Goal: Task Accomplishment & Management: Complete application form

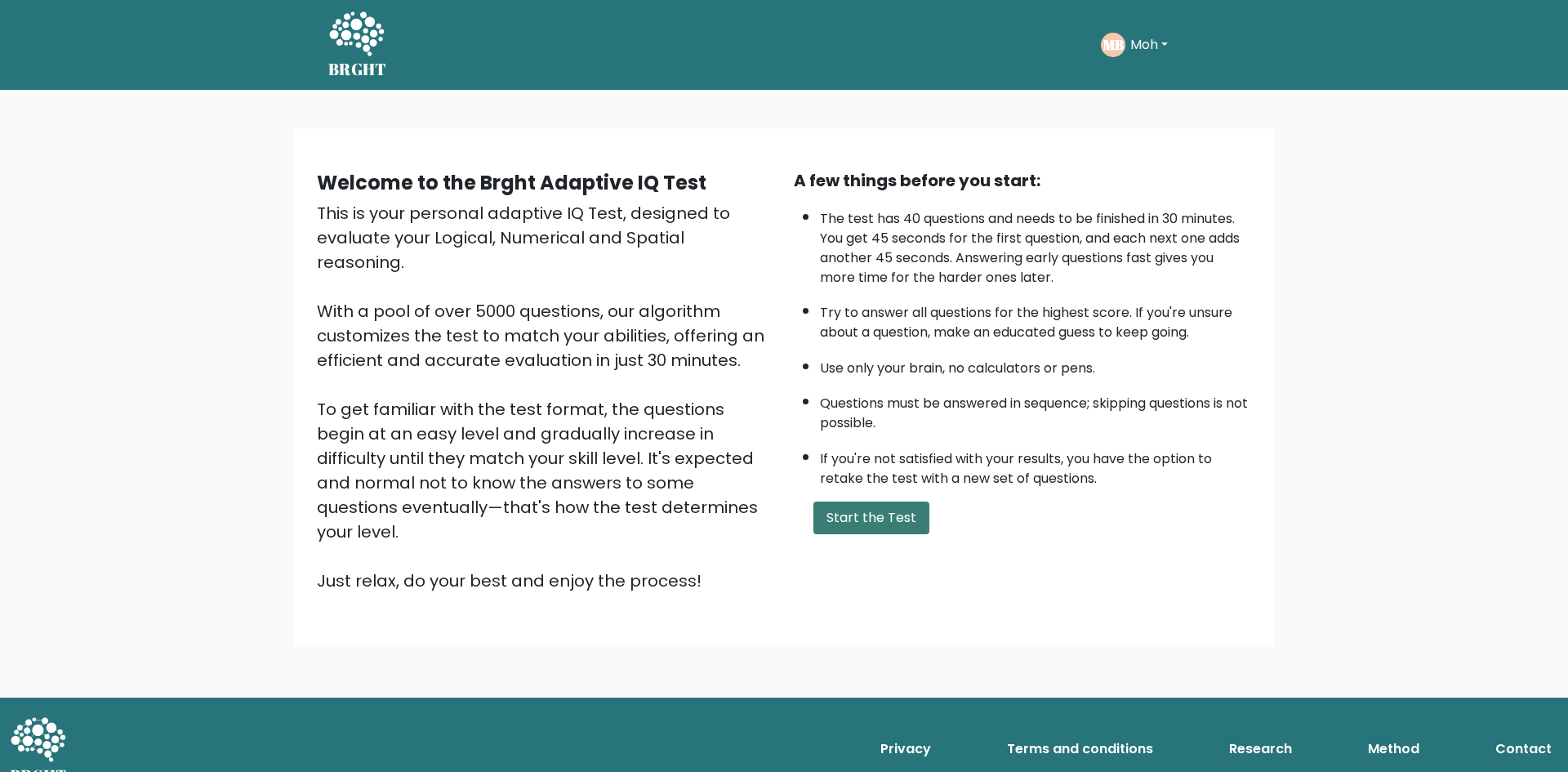
click at [871, 526] on button "Start the Test" at bounding box center [871, 517] width 116 height 33
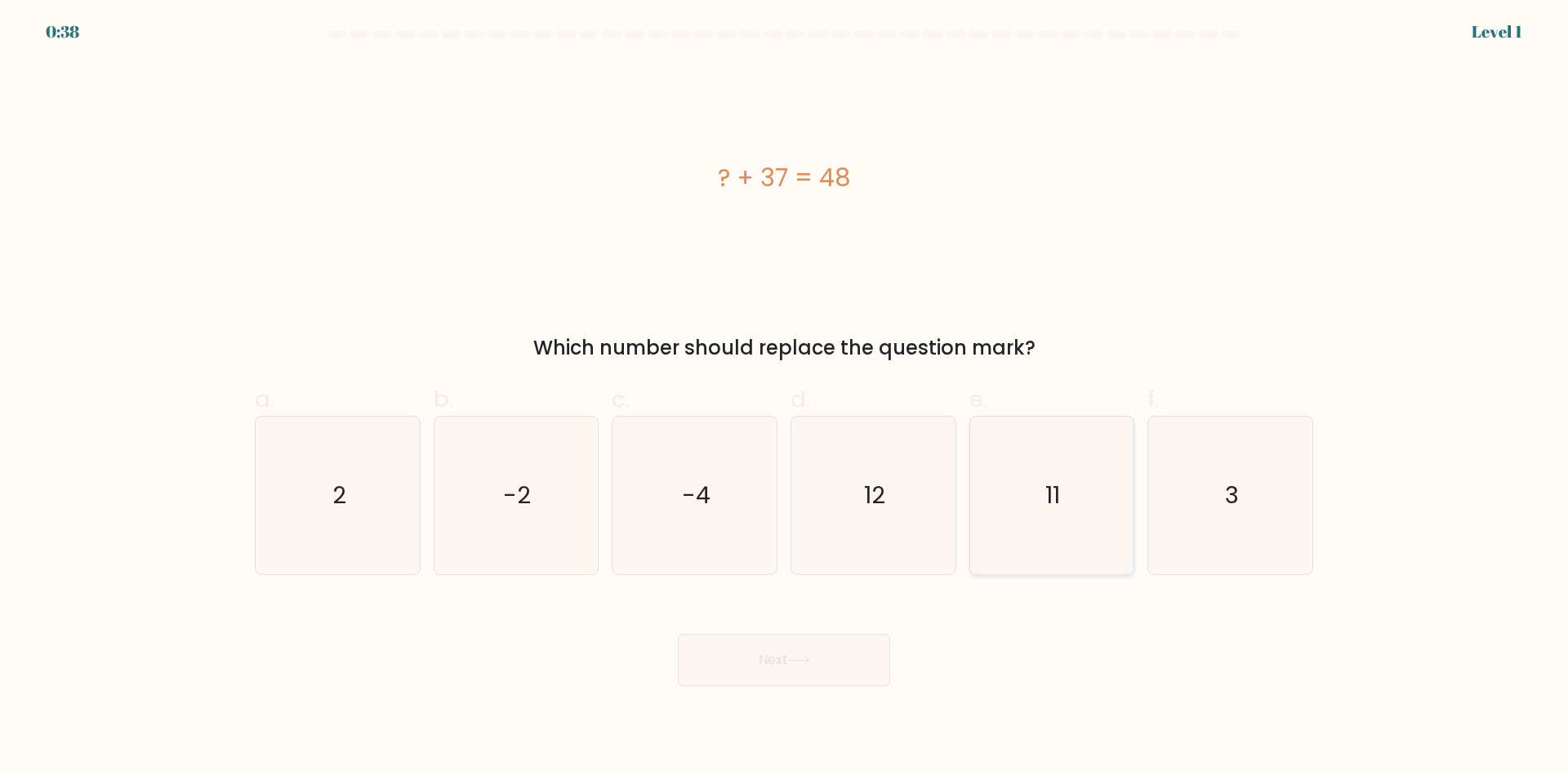
click at [1094, 484] on icon "11" at bounding box center [1052, 496] width 158 height 158
click at [785, 397] on input "e. 11" at bounding box center [784, 391] width 1 height 11
radio input "true"
click at [786, 654] on button "Next" at bounding box center [784, 659] width 213 height 52
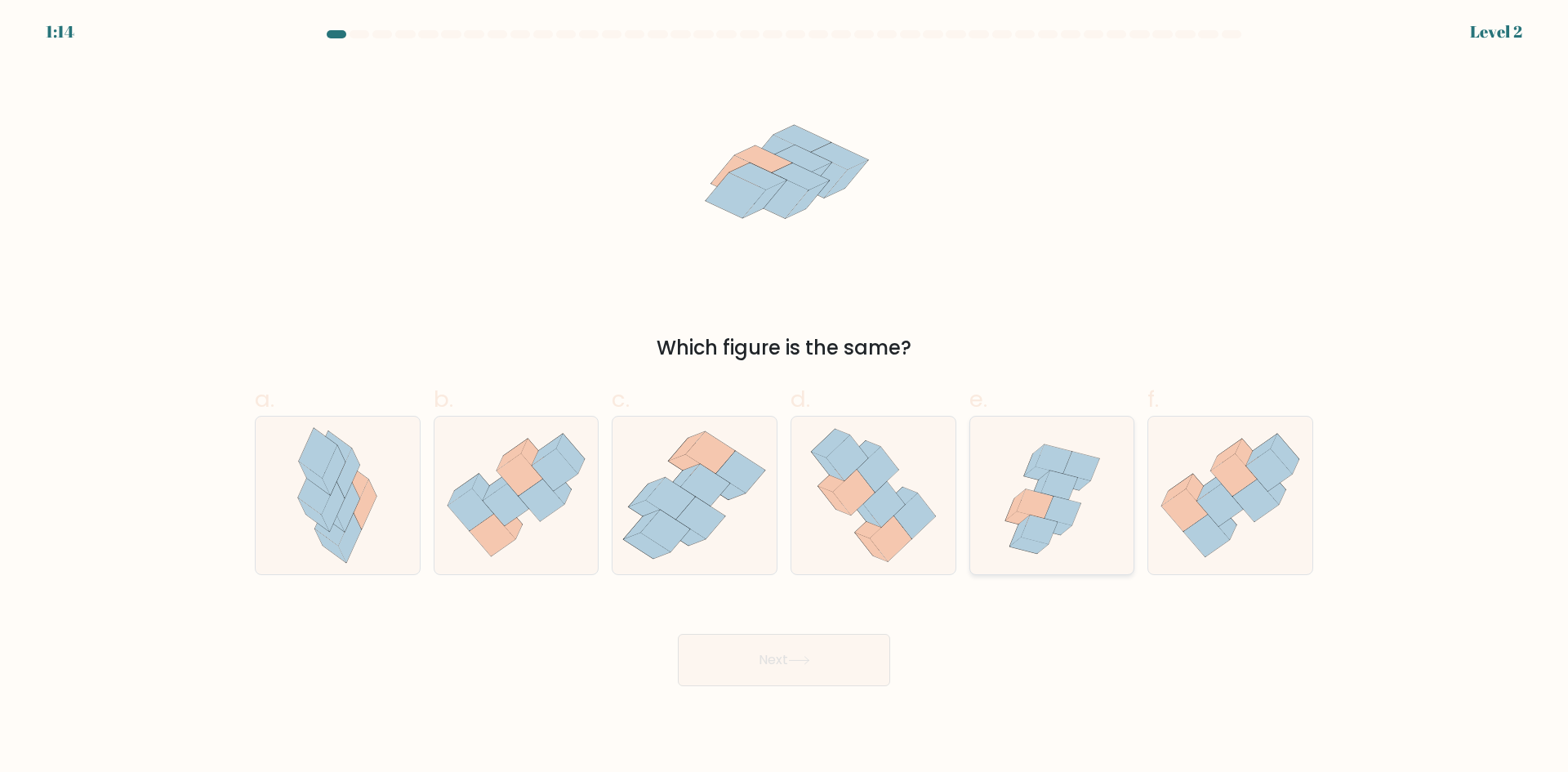
click at [1027, 488] on icon at bounding box center [1052, 496] width 164 height 158
click at [785, 397] on input "e." at bounding box center [784, 391] width 1 height 11
radio input "true"
click at [810, 663] on icon at bounding box center [799, 659] width 22 height 9
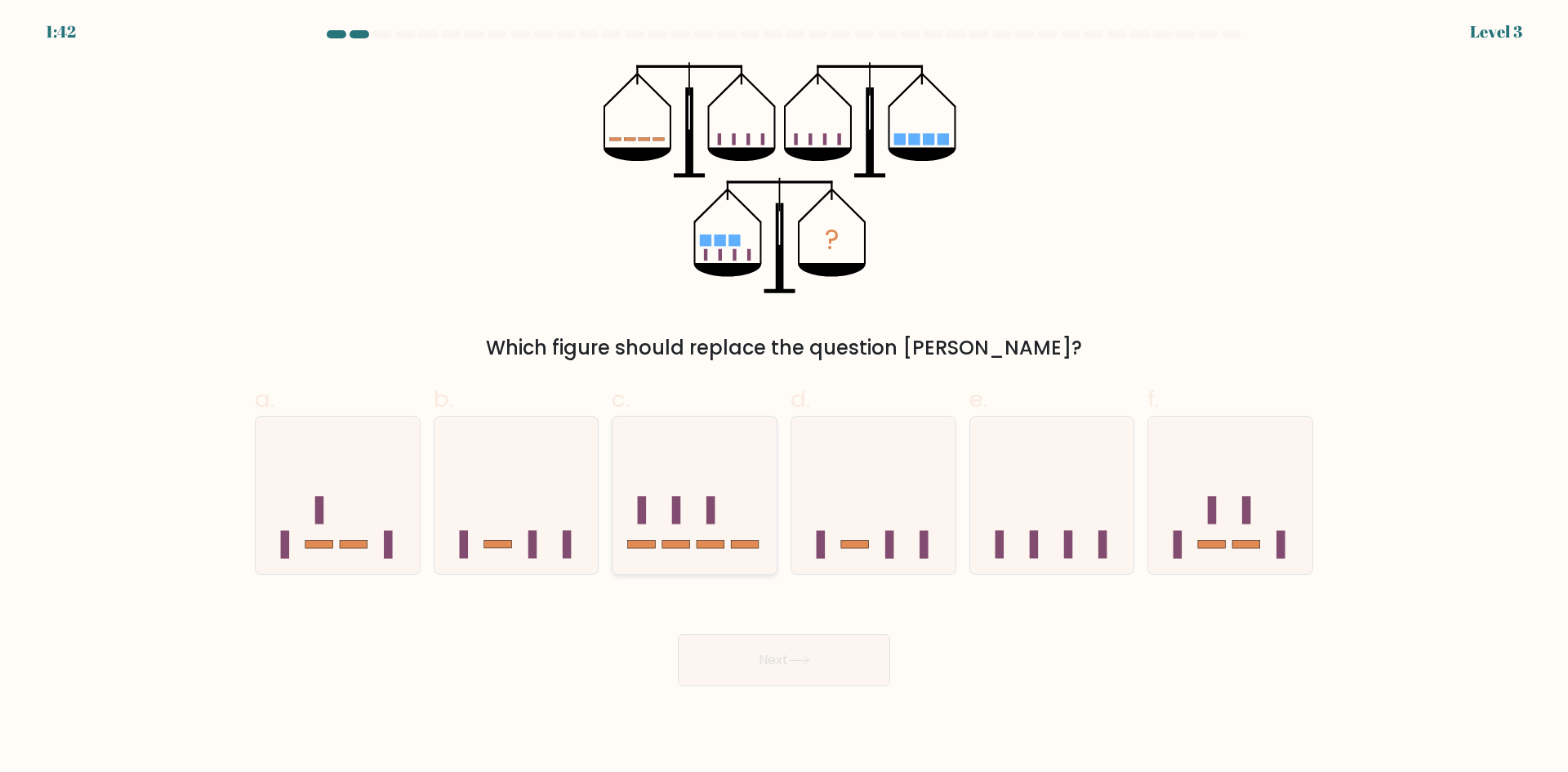
click at [734, 549] on icon at bounding box center [694, 494] width 164 height 135
click at [784, 397] on input "c." at bounding box center [784, 391] width 1 height 11
radio input "true"
click at [831, 654] on button "Next" at bounding box center [784, 659] width 213 height 52
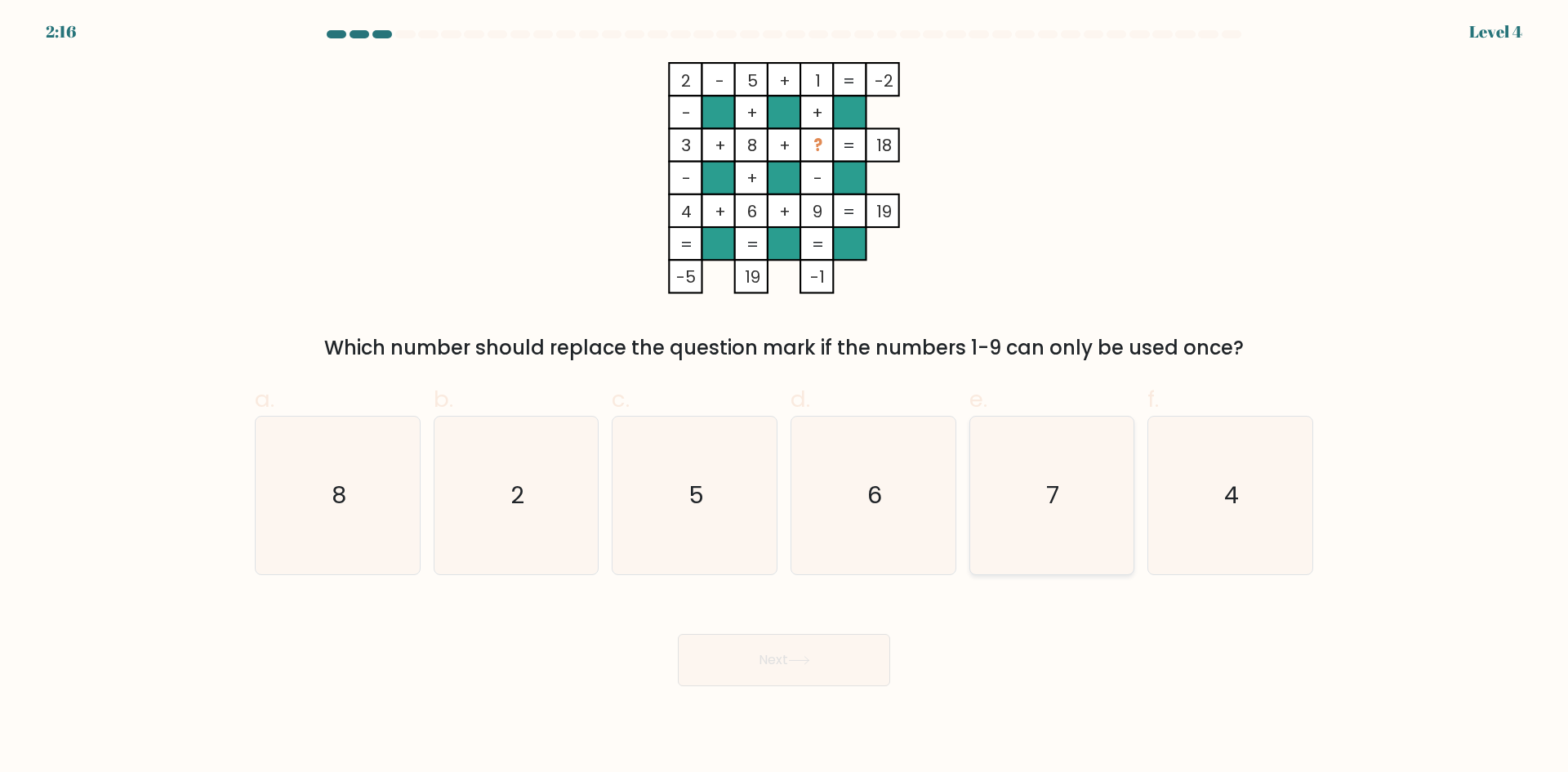
click at [1064, 502] on icon "7" at bounding box center [1052, 496] width 158 height 158
click at [785, 397] on input "e. 7" at bounding box center [784, 391] width 1 height 11
radio input "true"
click at [831, 658] on button "Next" at bounding box center [784, 659] width 213 height 52
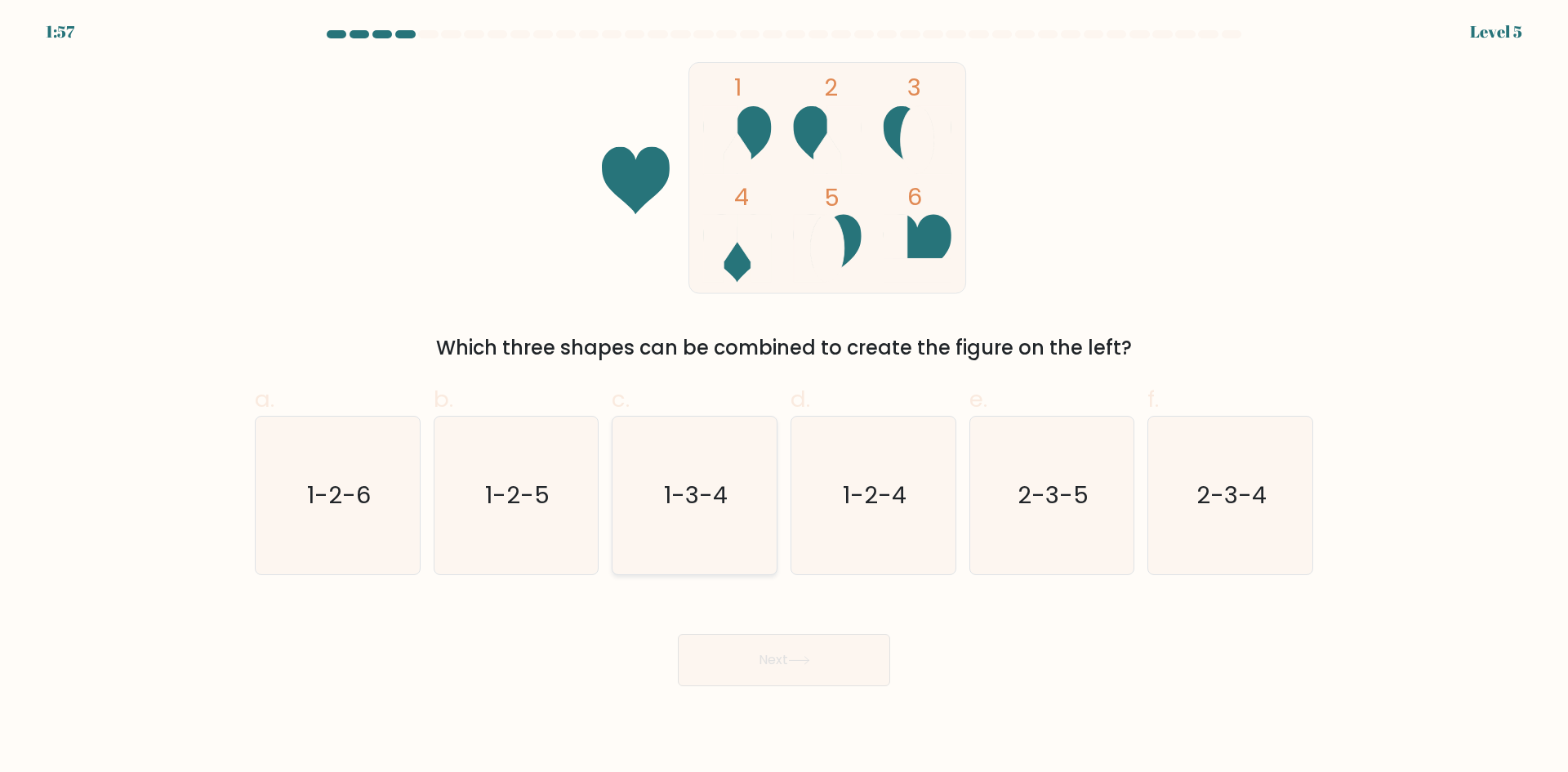
click at [727, 510] on text "1-3-4" at bounding box center [697, 495] width 64 height 33
click at [784, 397] on input "c. 1-3-4" at bounding box center [784, 391] width 1 height 11
radio input "true"
click at [874, 536] on icon "1-2-4" at bounding box center [874, 496] width 158 height 158
click at [785, 397] on input "d. 1-2-4" at bounding box center [784, 391] width 1 height 11
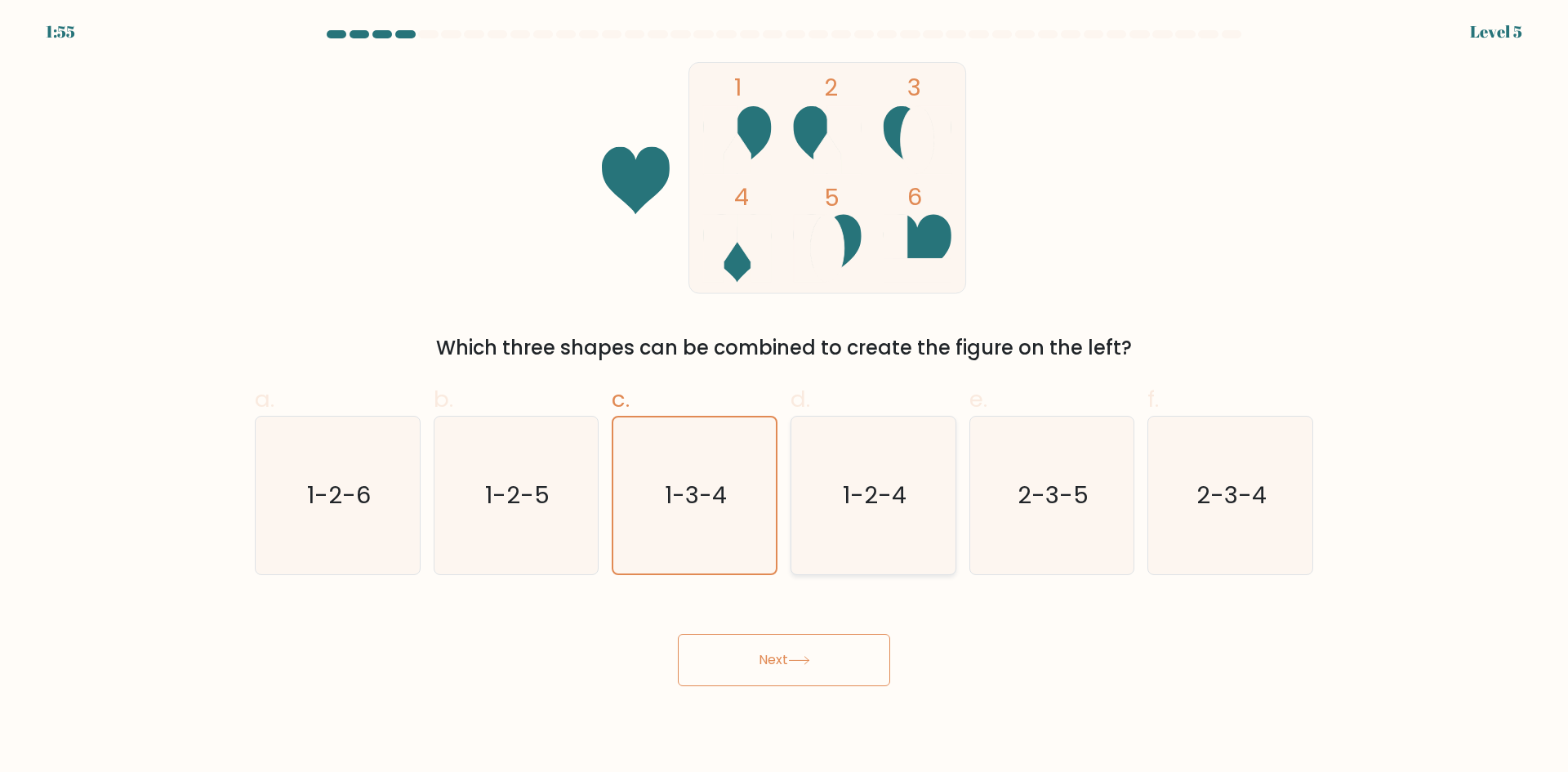
radio input "true"
click at [821, 668] on button "Next" at bounding box center [784, 659] width 213 height 52
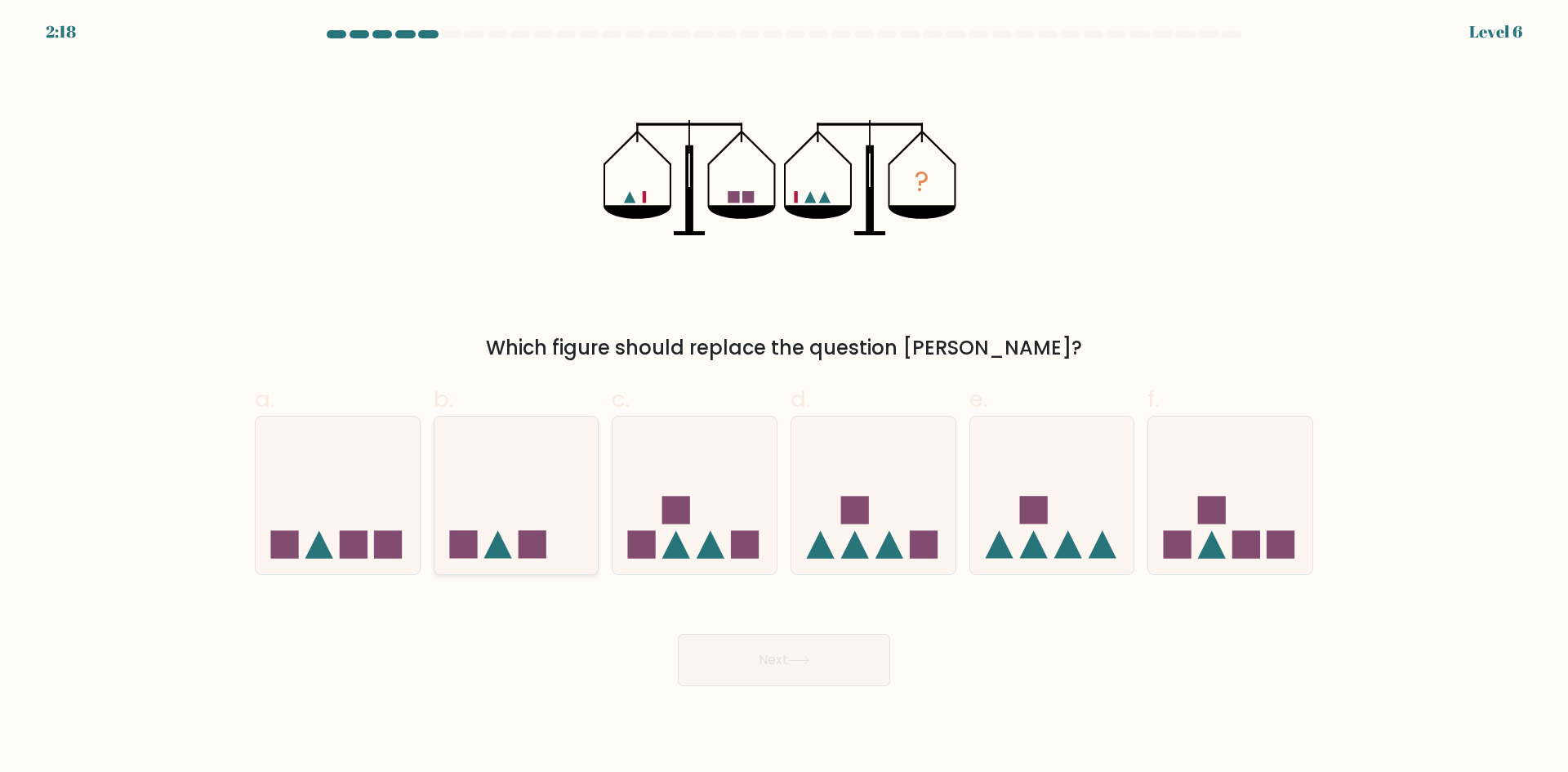
drag, startPoint x: 516, startPoint y: 496, endPoint x: 524, endPoint y: 504, distance: 11.3
click at [517, 495] on icon at bounding box center [516, 494] width 164 height 135
click at [784, 397] on input "b." at bounding box center [784, 391] width 1 height 11
radio input "true"
click at [776, 652] on button "Next" at bounding box center [784, 659] width 213 height 52
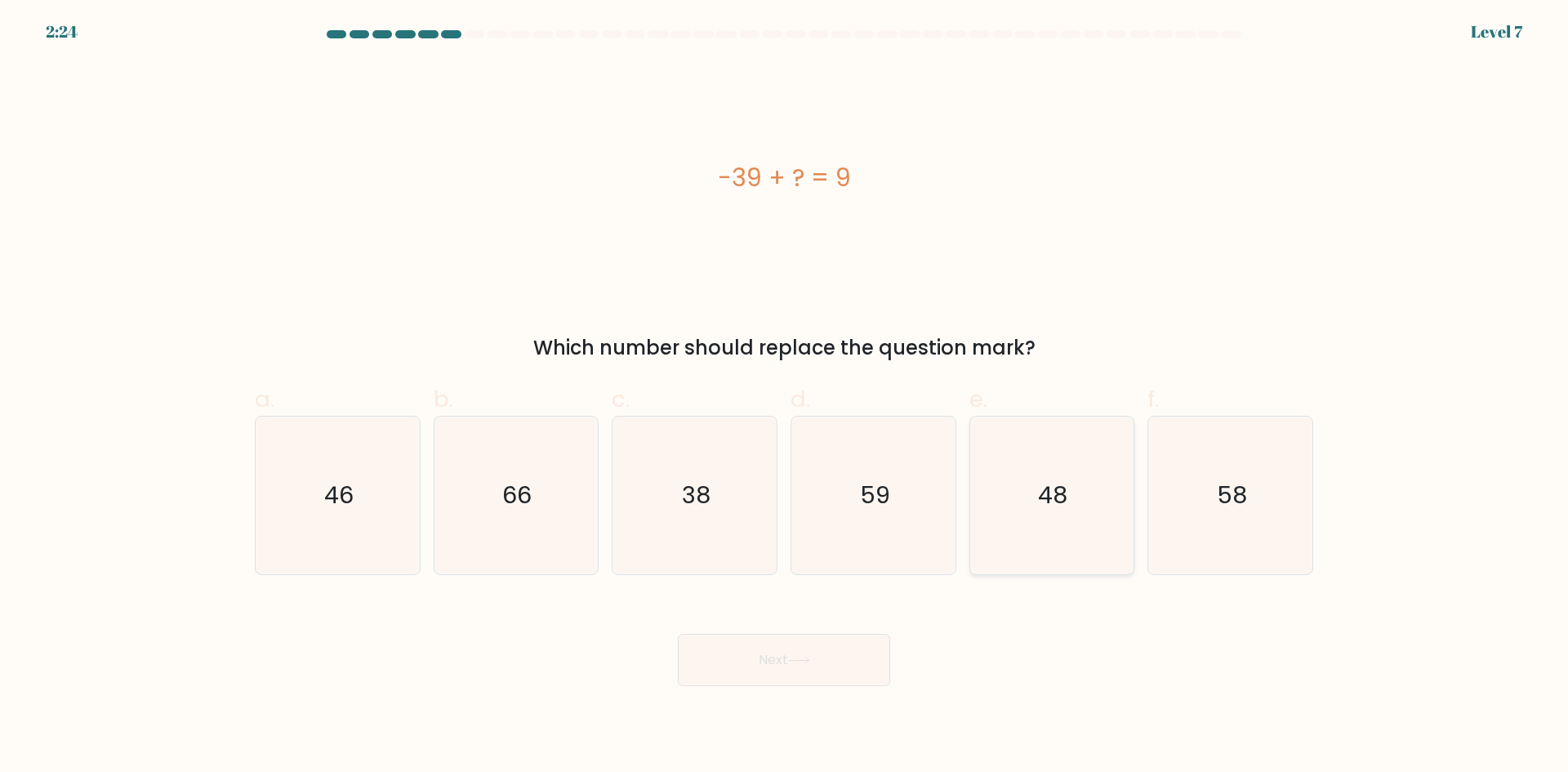
click at [1086, 520] on icon "48" at bounding box center [1052, 496] width 158 height 158
click at [785, 397] on input "e. 48" at bounding box center [784, 391] width 1 height 11
radio input "true"
click at [810, 656] on icon at bounding box center [799, 659] width 22 height 9
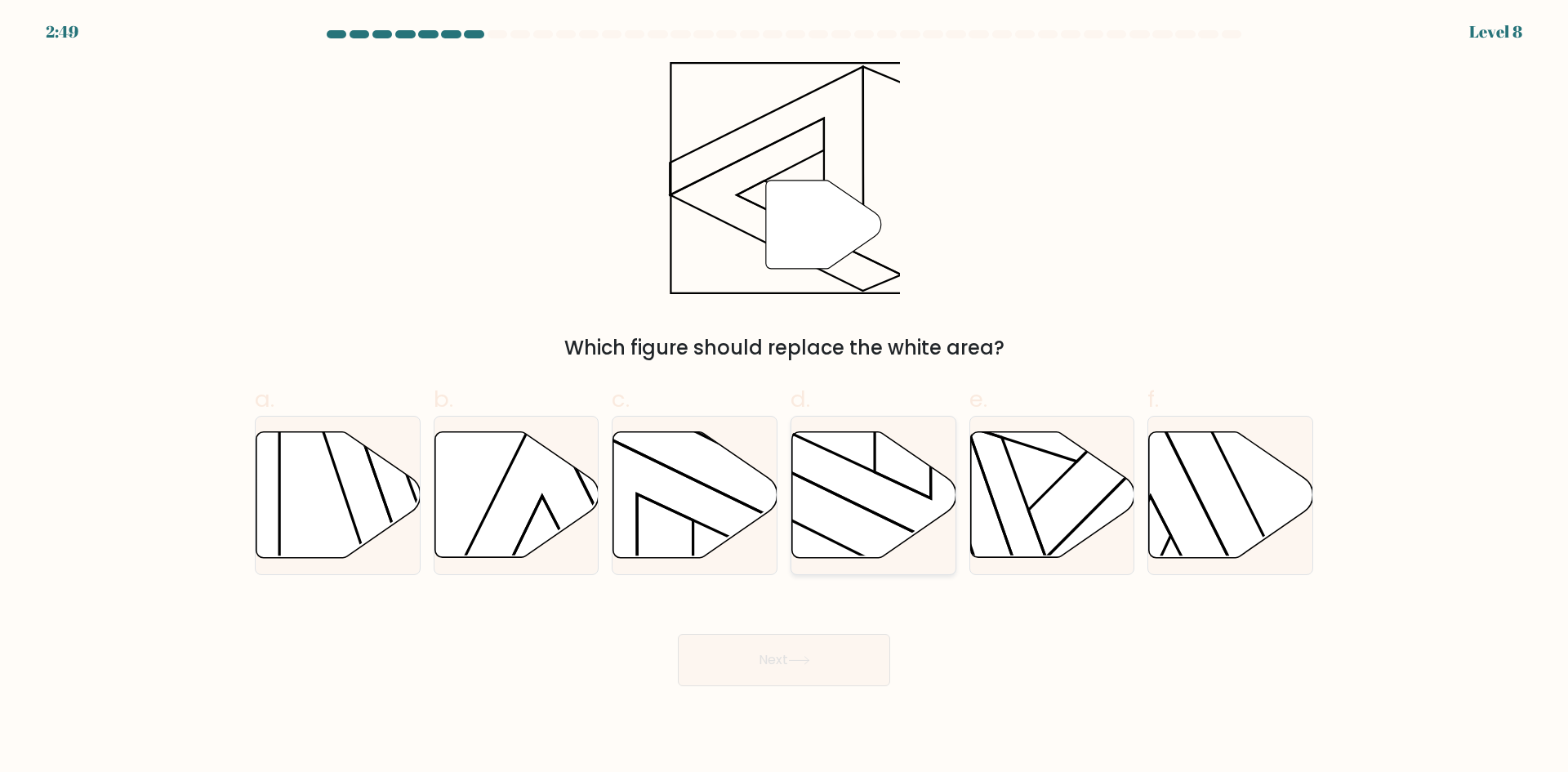
click at [877, 502] on icon at bounding box center [874, 495] width 164 height 126
click at [785, 397] on input "d." at bounding box center [784, 391] width 1 height 11
radio input "true"
click at [805, 670] on button "Next" at bounding box center [784, 659] width 213 height 52
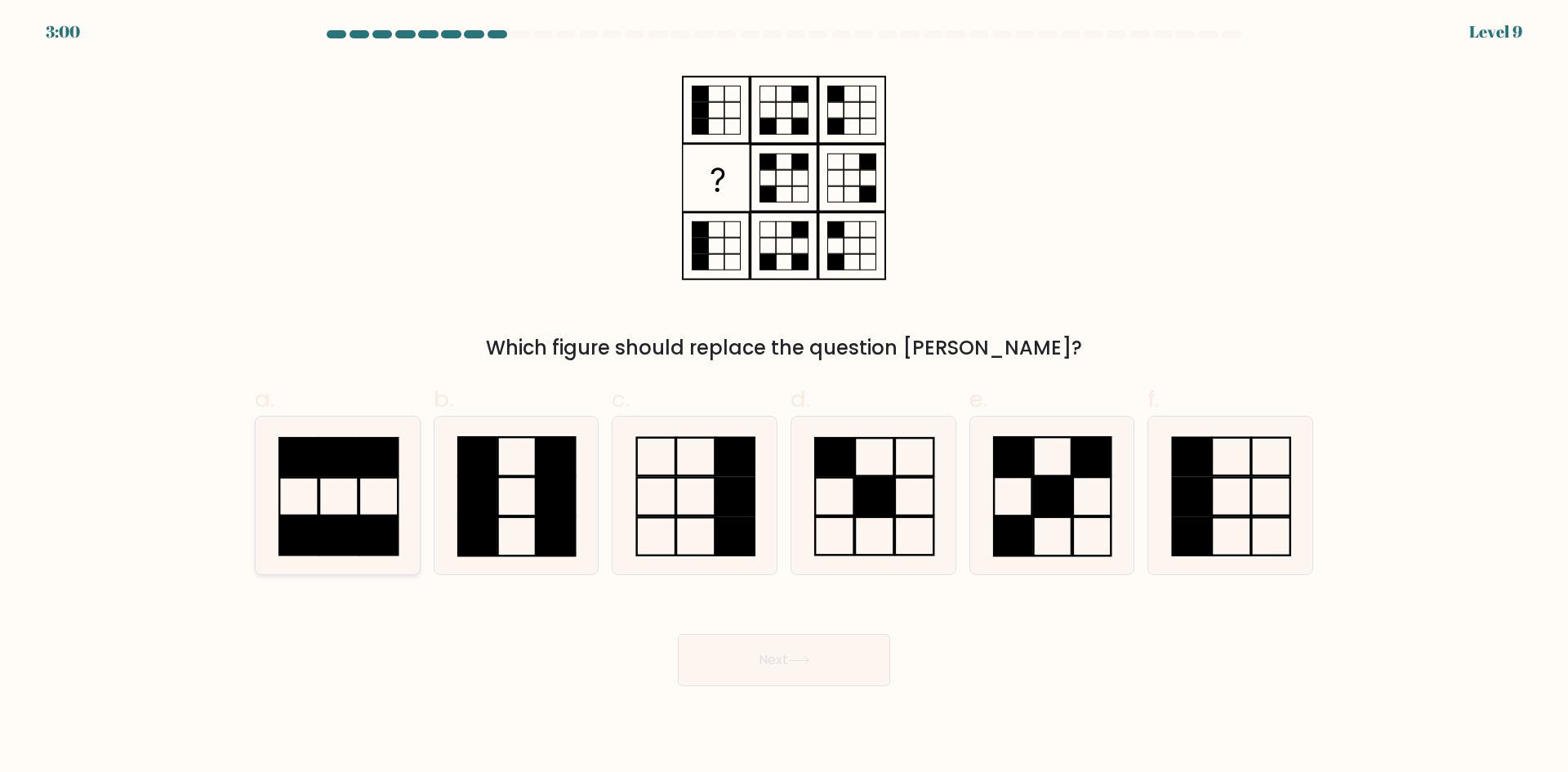
click at [354, 496] on icon at bounding box center [338, 496] width 158 height 158
click at [784, 397] on input "a." at bounding box center [784, 391] width 1 height 11
radio input "true"
click at [818, 656] on button "Next" at bounding box center [784, 659] width 213 height 52
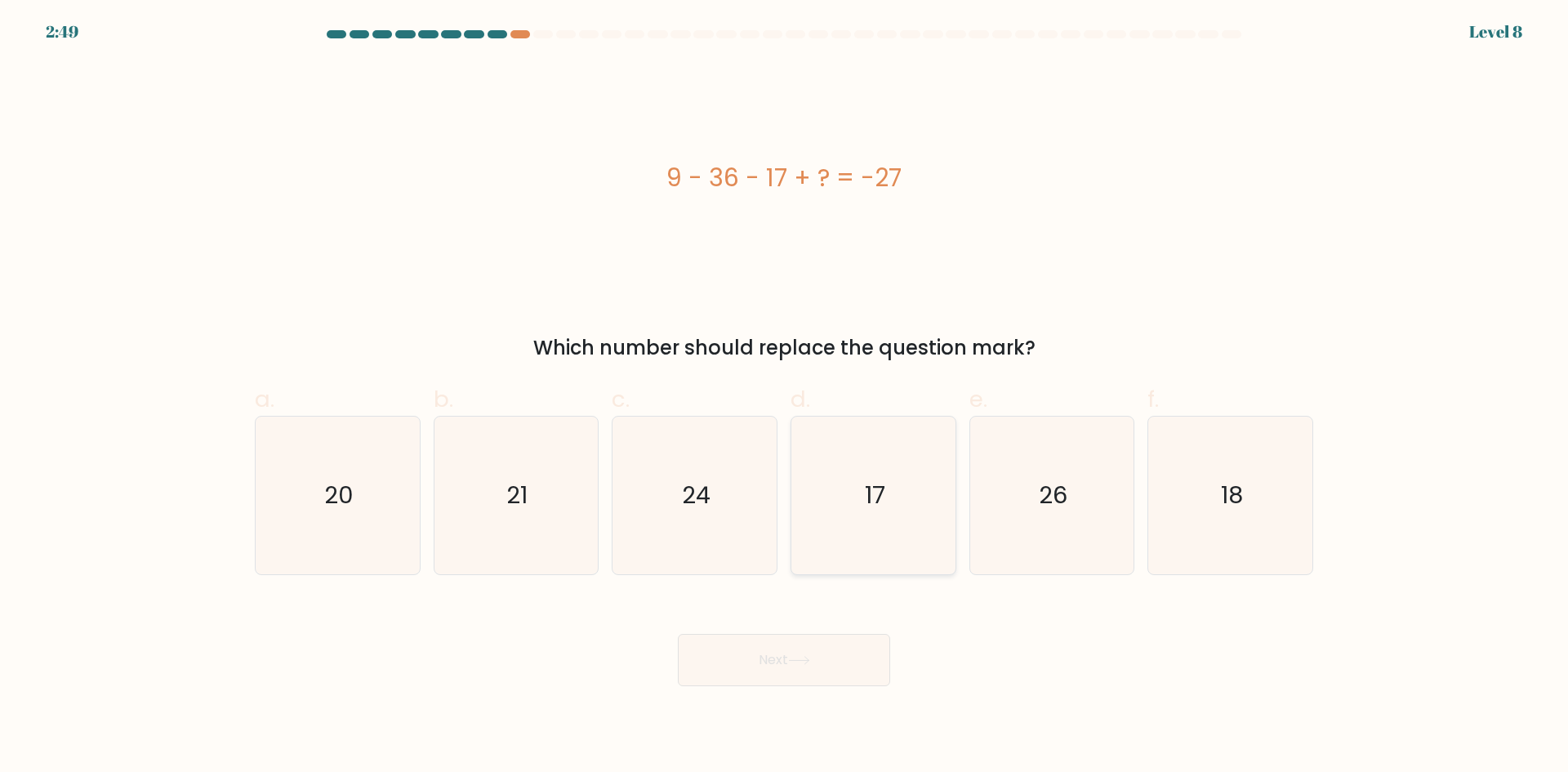
click at [919, 520] on icon "17" at bounding box center [874, 496] width 158 height 158
click at [785, 397] on input "d. 17" at bounding box center [784, 391] width 1 height 11
radio input "true"
click at [797, 670] on button "Next" at bounding box center [784, 659] width 213 height 52
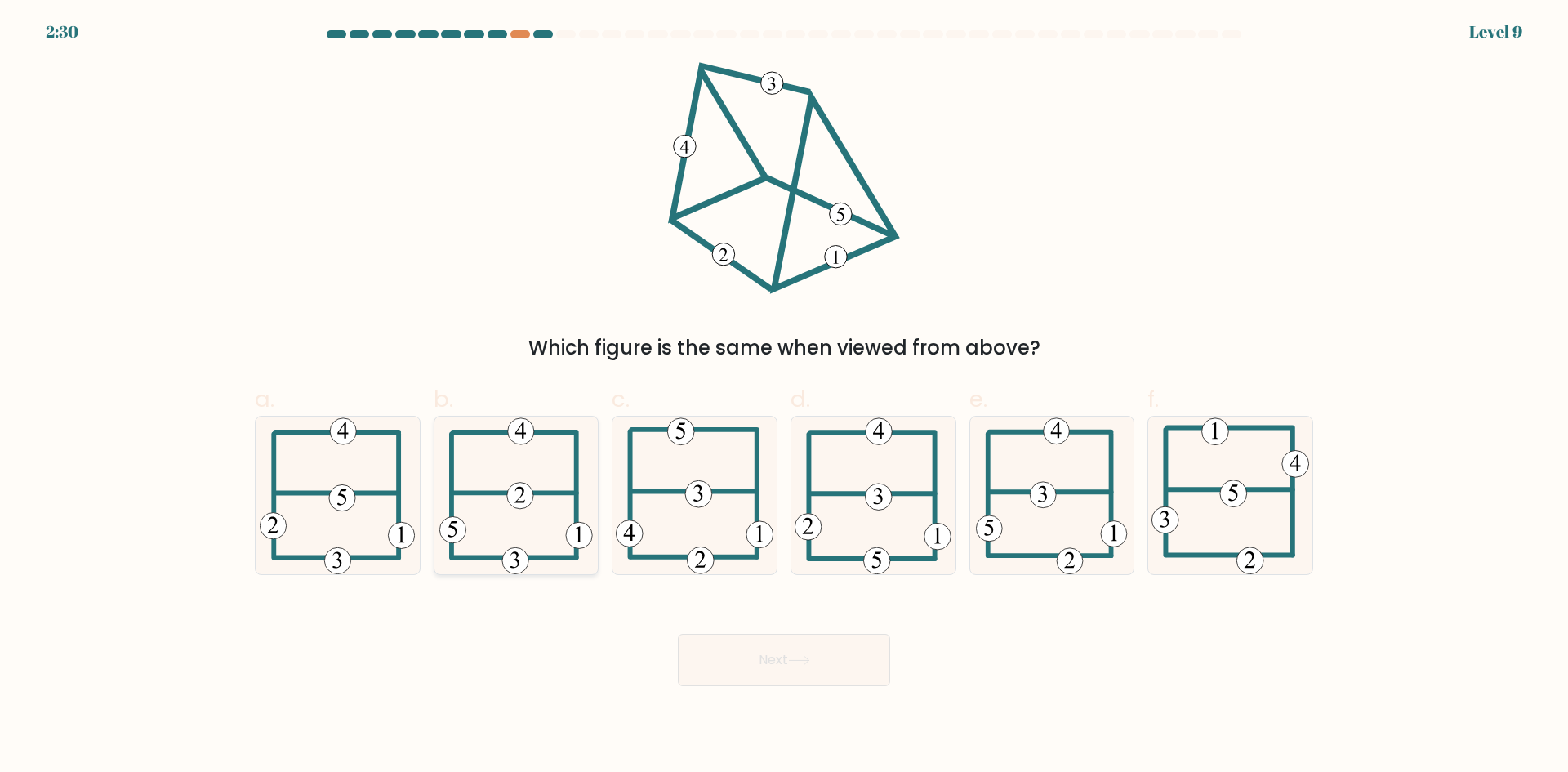
click at [551, 535] on icon at bounding box center [516, 496] width 154 height 158
click at [784, 397] on input "b." at bounding box center [784, 391] width 1 height 11
radio input "true"
click at [780, 654] on button "Next" at bounding box center [784, 659] width 213 height 52
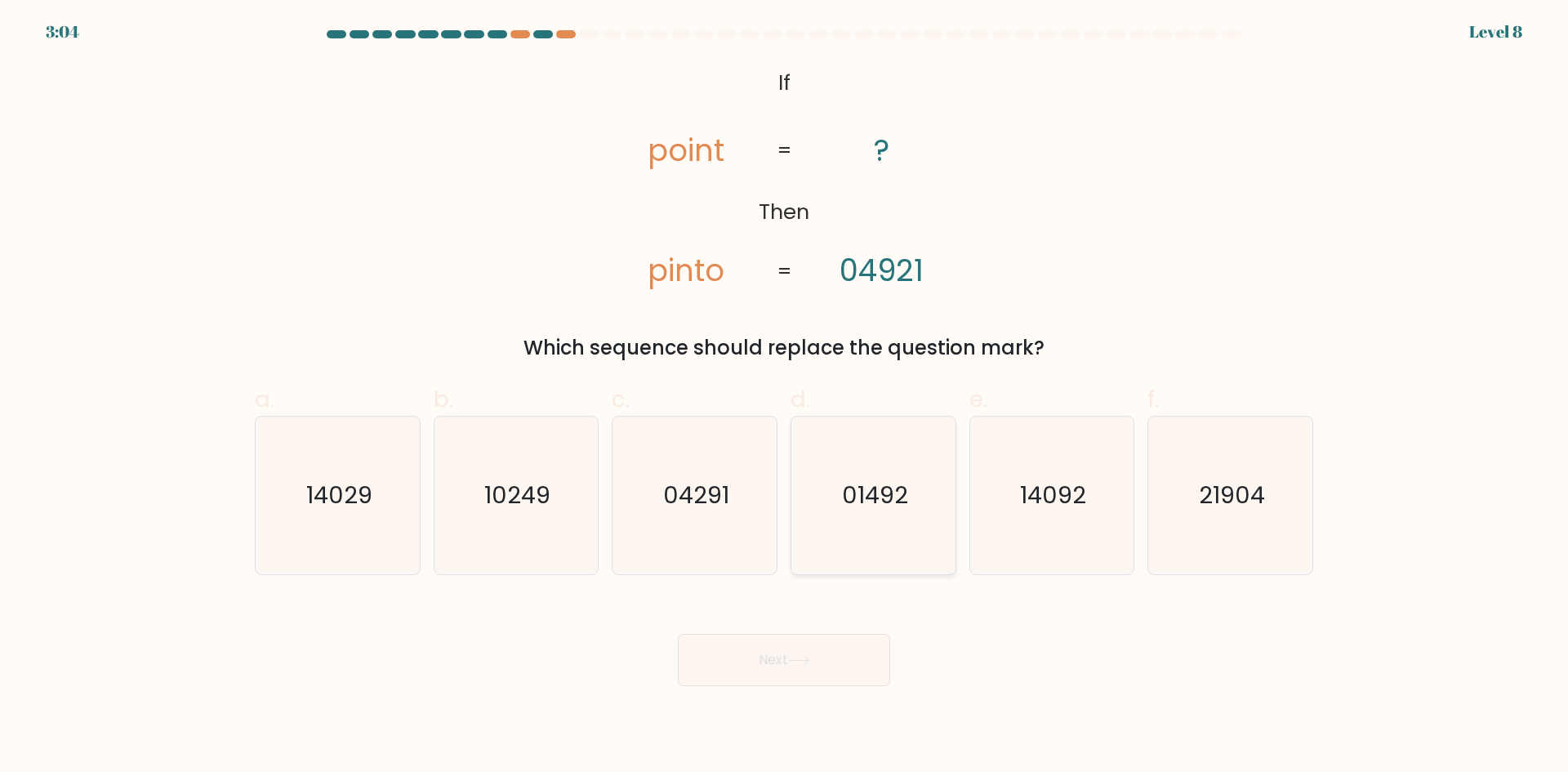
click at [896, 524] on icon "01492" at bounding box center [874, 496] width 158 height 158
click at [785, 397] on input "d. 01492" at bounding box center [784, 391] width 1 height 11
radio input "true"
click at [851, 664] on button "Next" at bounding box center [784, 659] width 213 height 52
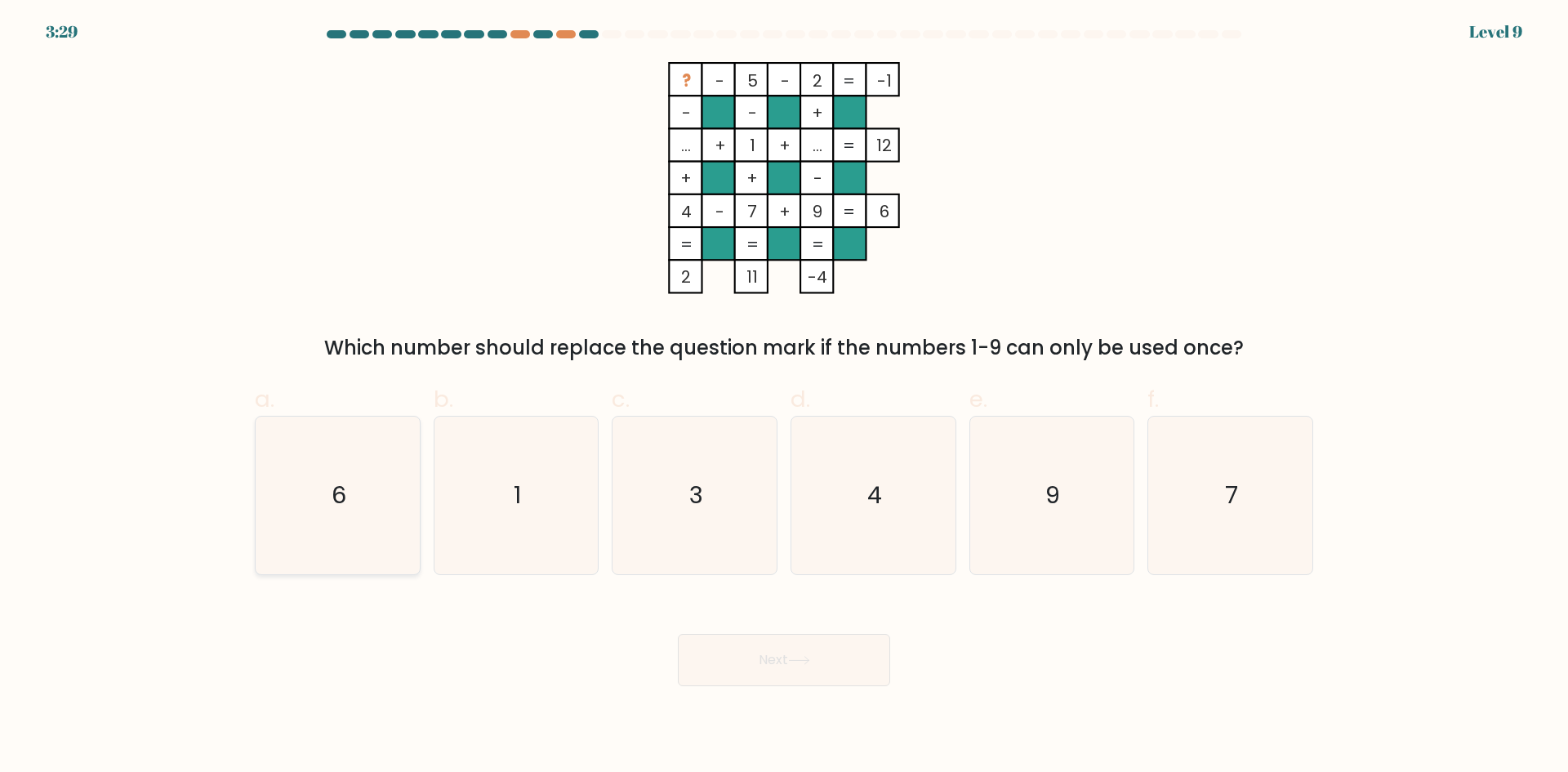
click at [369, 490] on icon "6" at bounding box center [338, 496] width 158 height 158
click at [784, 397] on input "a. 6" at bounding box center [784, 391] width 1 height 11
radio input "true"
click at [808, 651] on button "Next" at bounding box center [784, 659] width 213 height 52
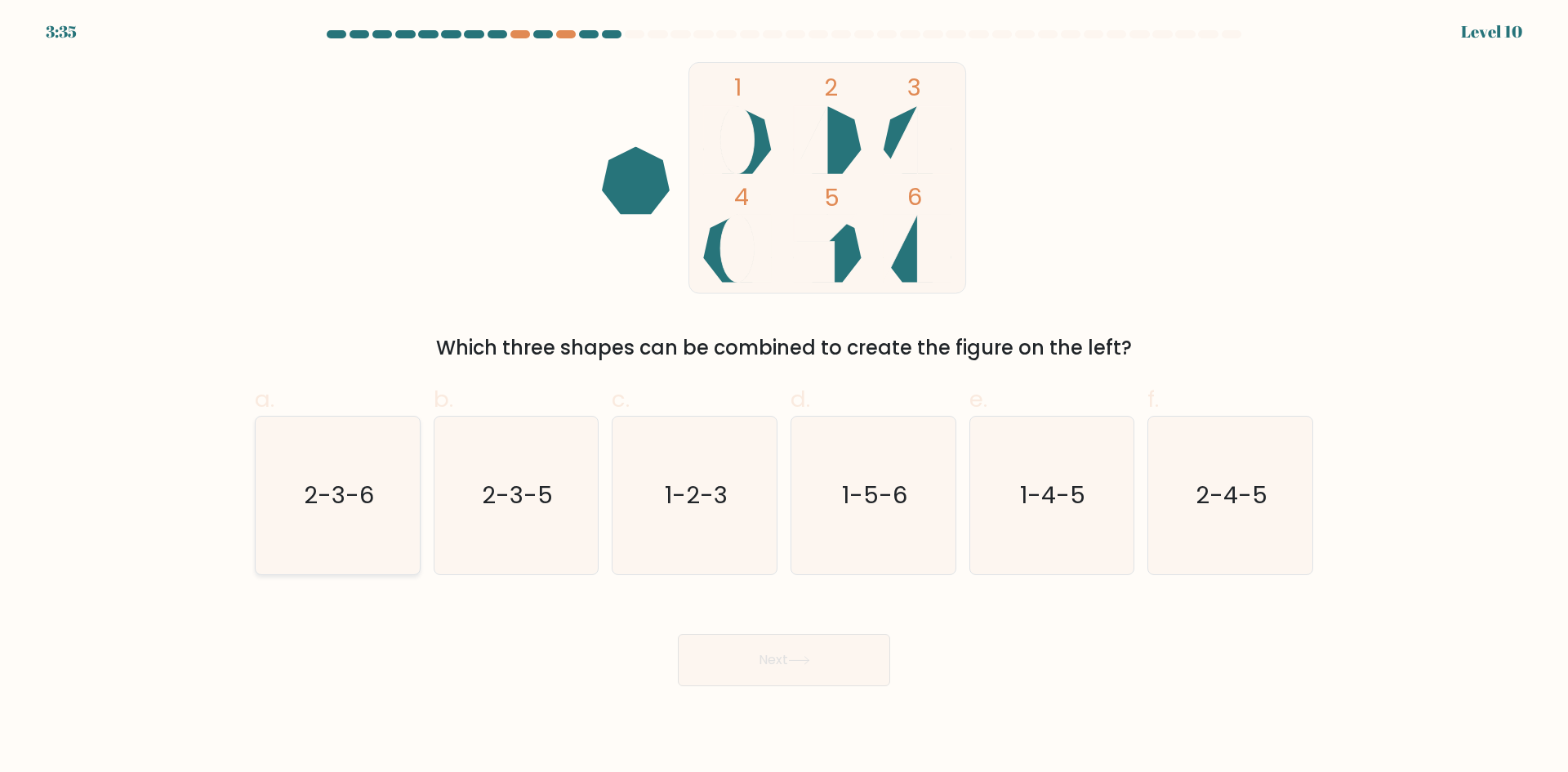
click at [315, 478] on icon "2-3-6" at bounding box center [338, 496] width 158 height 158
click at [784, 397] on input "a. 2-3-6" at bounding box center [784, 391] width 1 height 11
radio input "true"
click at [811, 669] on button "Next" at bounding box center [784, 659] width 213 height 52
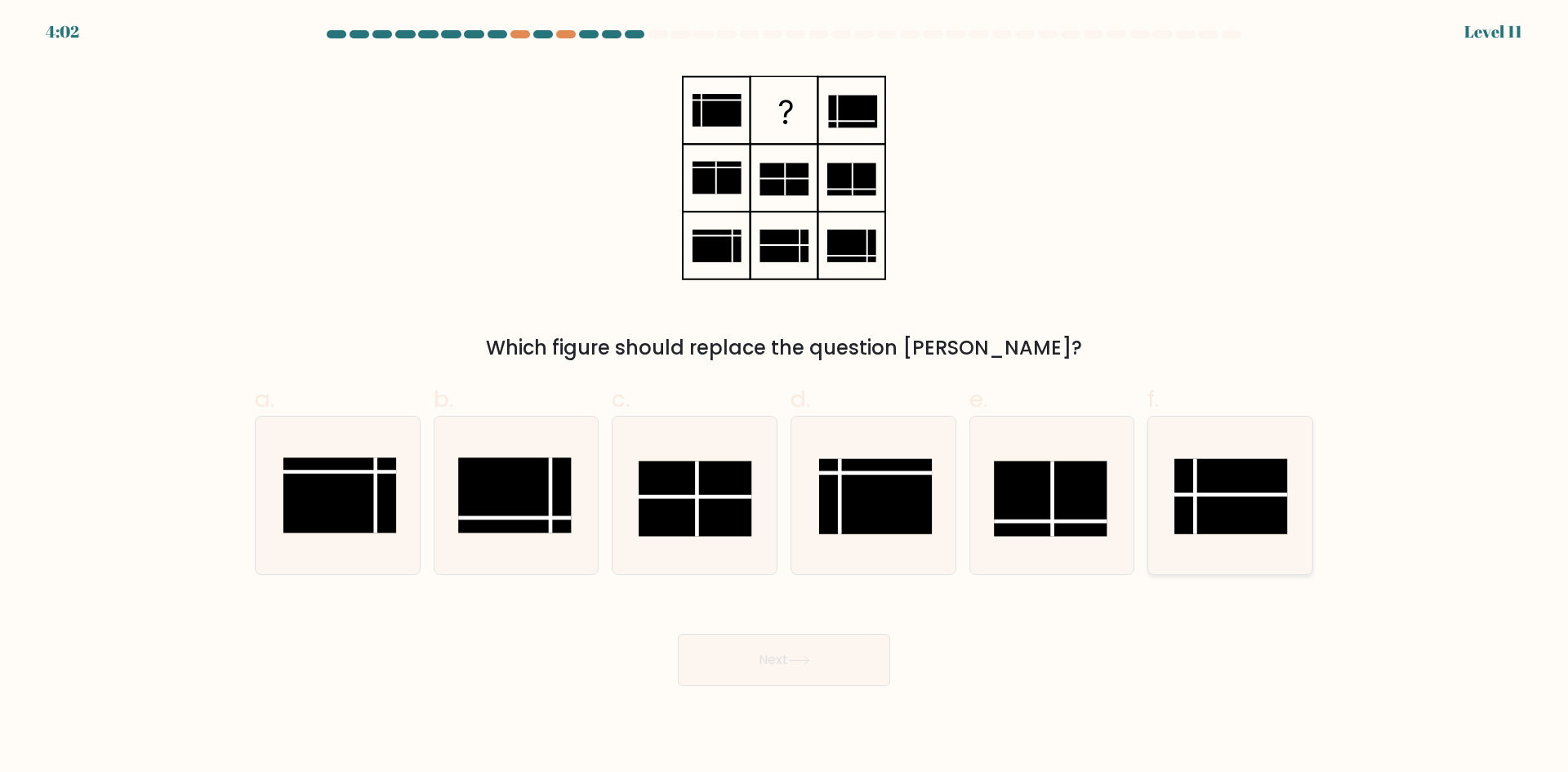
click at [1259, 507] on rect at bounding box center [1231, 495] width 113 height 75
click at [785, 397] on input "f." at bounding box center [784, 391] width 1 height 11
radio input "true"
click at [807, 641] on button "Next" at bounding box center [784, 659] width 213 height 52
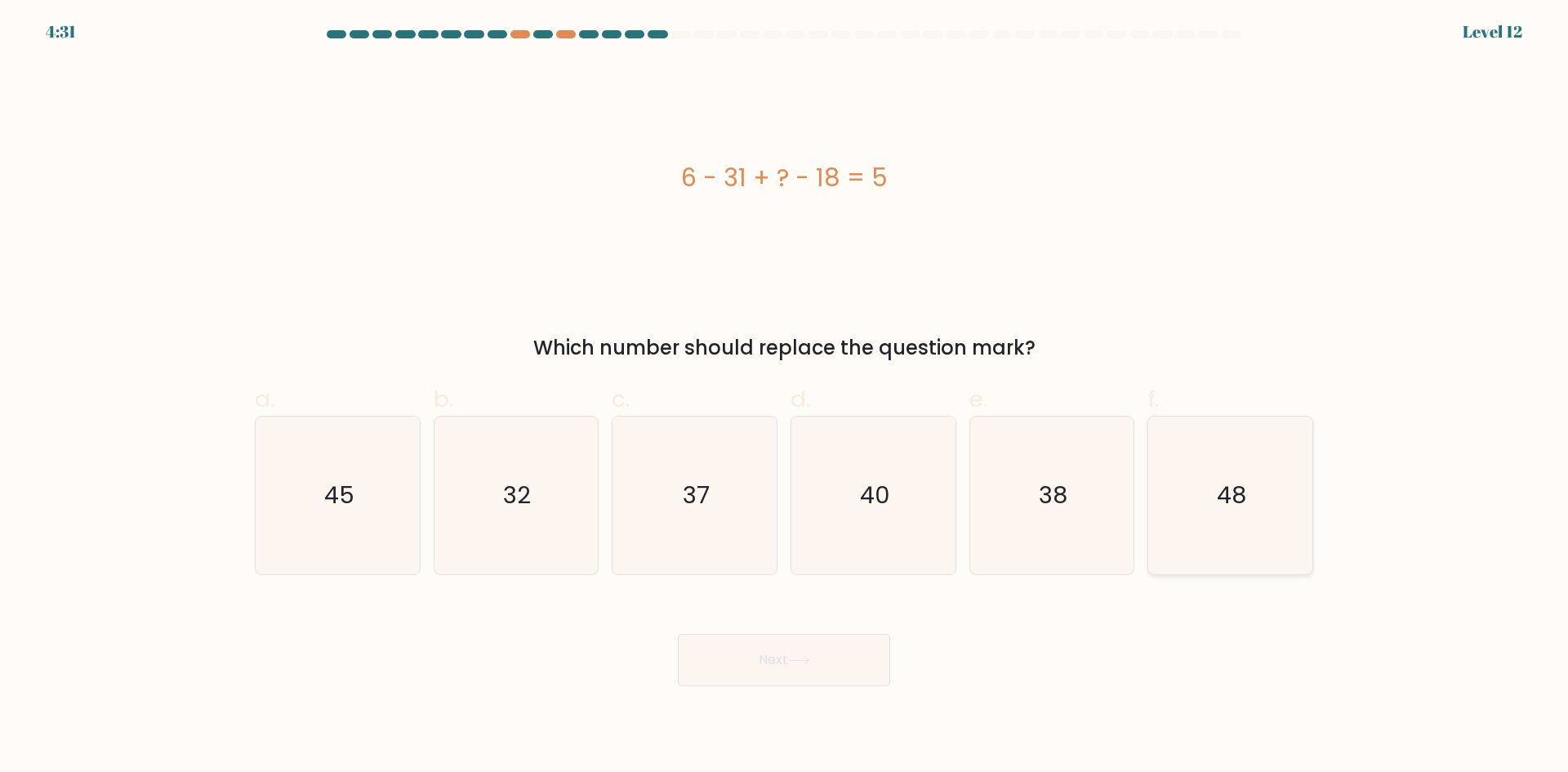
click at [1297, 514] on icon "48" at bounding box center [1230, 496] width 158 height 158
click at [785, 397] on input "f. 48" at bounding box center [784, 391] width 1 height 11
radio input "true"
click at [834, 660] on button "Next" at bounding box center [784, 659] width 213 height 52
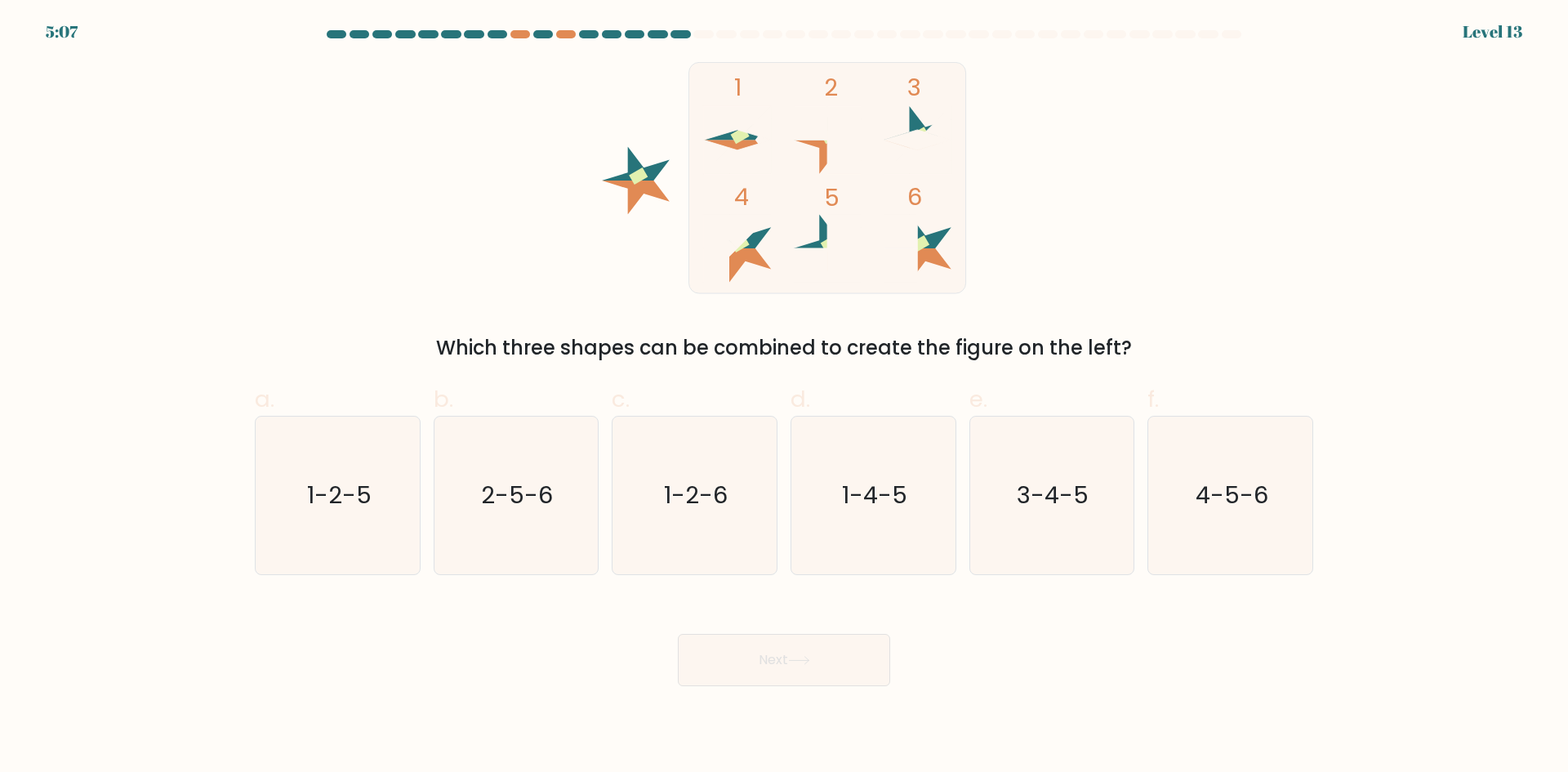
drag, startPoint x: 719, startPoint y: 81, endPoint x: 785, endPoint y: 163, distance: 105.3
click at [785, 163] on rect at bounding box center [827, 177] width 276 height 231
click at [1053, 519] on icon "3-4-5" at bounding box center [1052, 496] width 158 height 158
click at [785, 397] on input "e. 3-4-5" at bounding box center [784, 391] width 1 height 11
radio input "true"
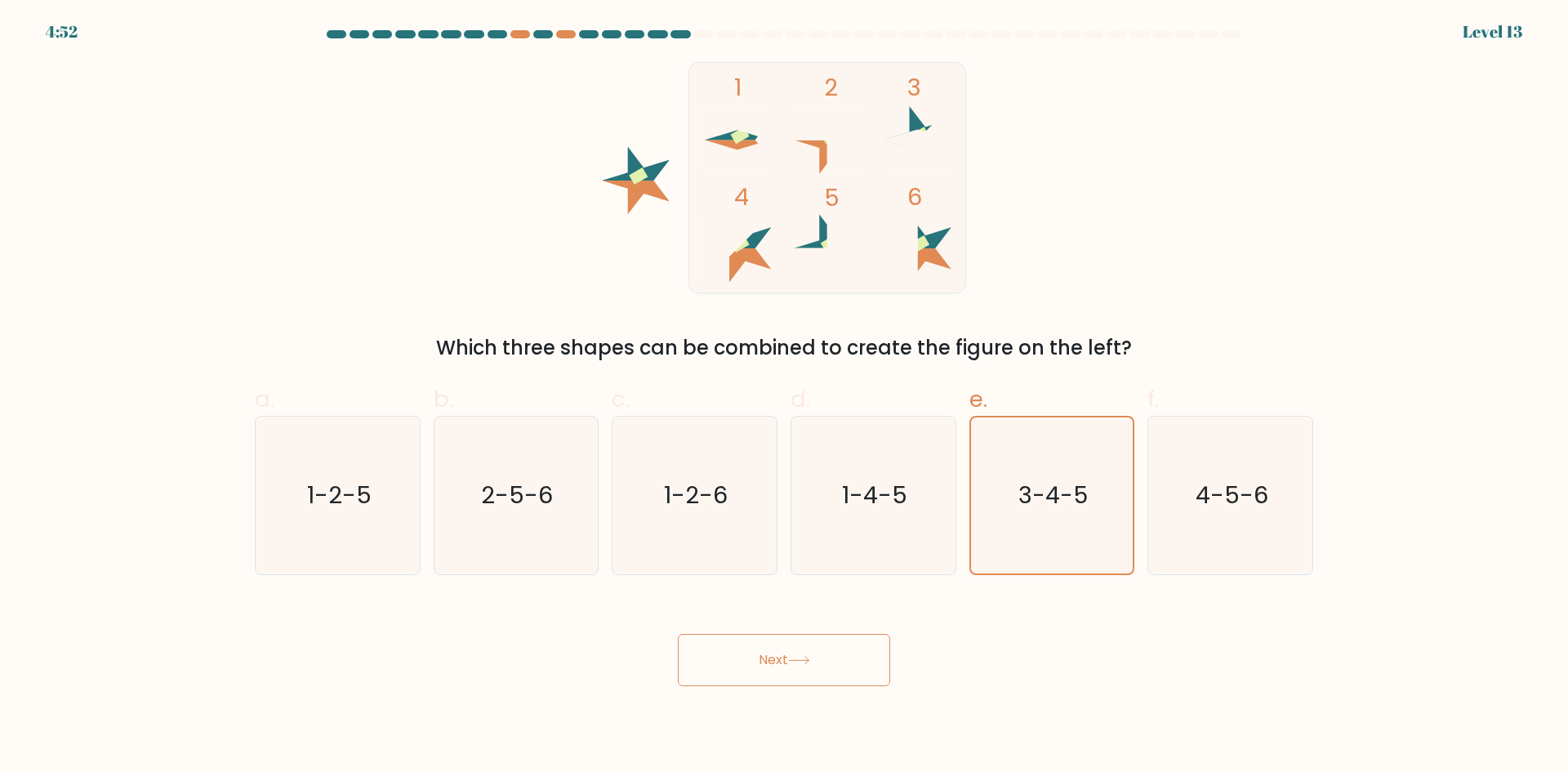
click at [808, 644] on button "Next" at bounding box center [784, 659] width 213 height 52
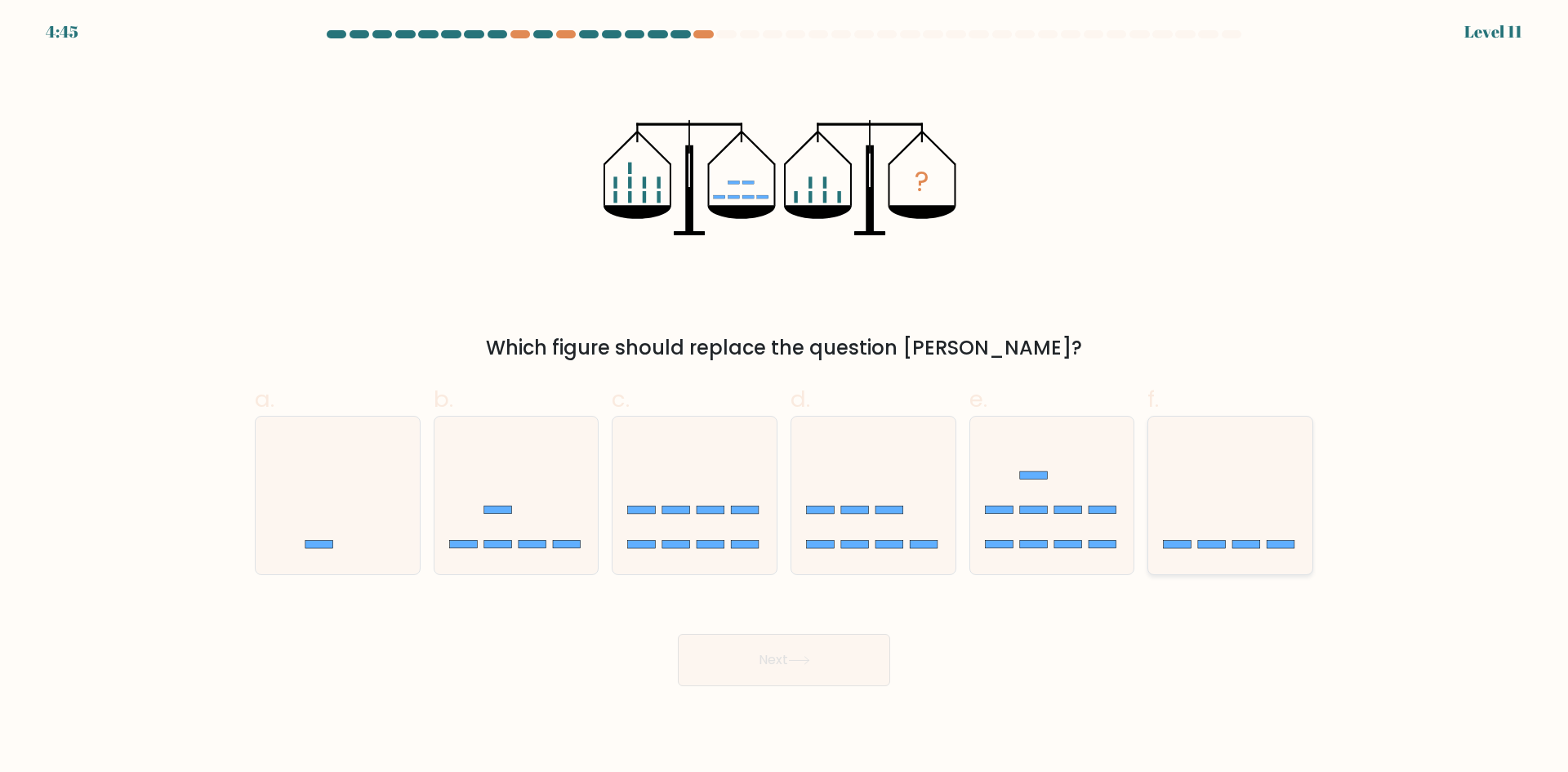
click at [1239, 533] on icon at bounding box center [1230, 494] width 164 height 135
click at [785, 397] on input "f." at bounding box center [784, 391] width 1 height 11
radio input "true"
click at [827, 658] on button "Next" at bounding box center [784, 659] width 213 height 52
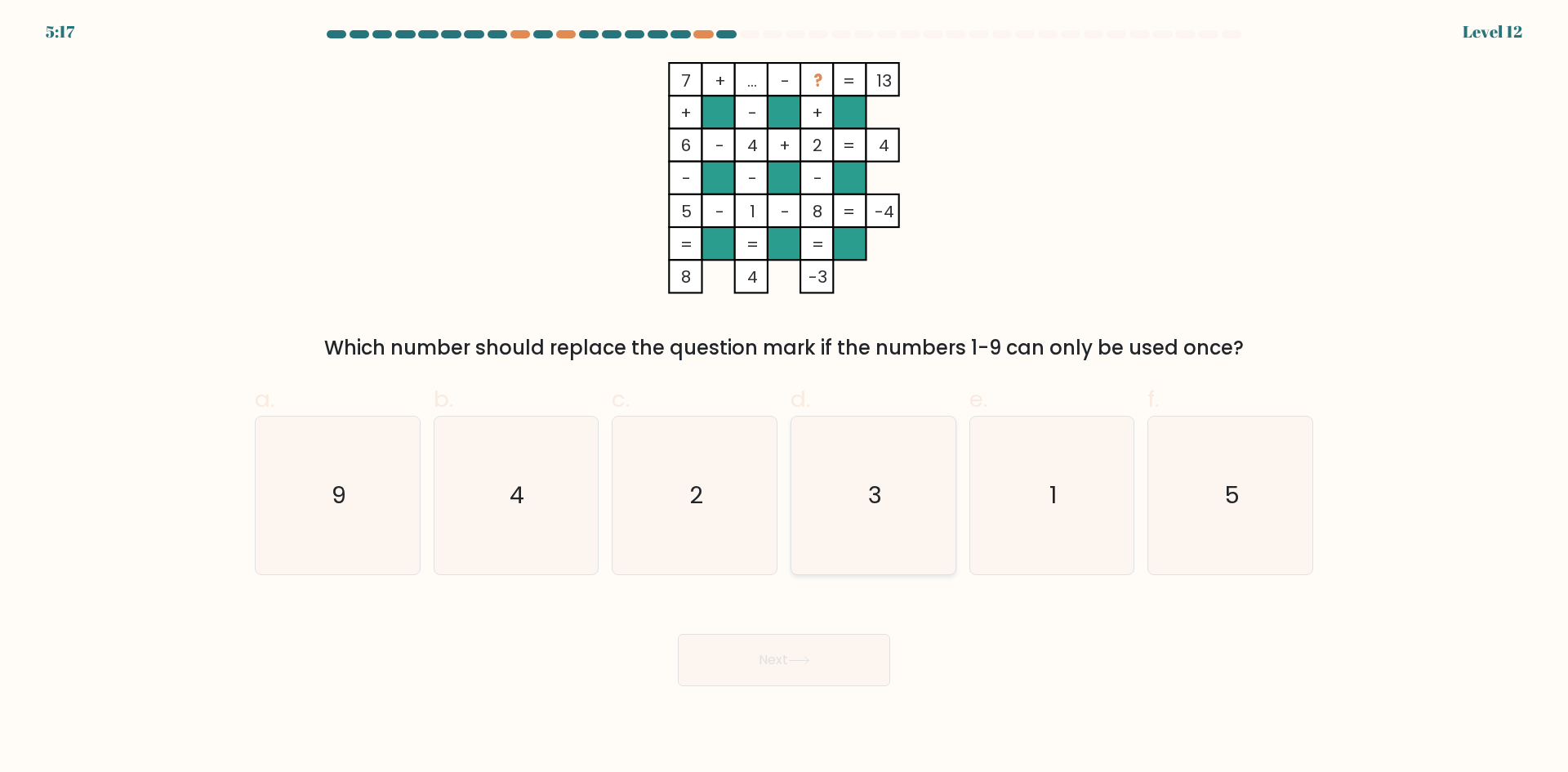
click at [890, 469] on icon "3" at bounding box center [874, 496] width 158 height 158
click at [785, 397] on input "d. 3" at bounding box center [784, 391] width 1 height 11
radio input "true"
click at [837, 667] on button "Next" at bounding box center [784, 659] width 213 height 52
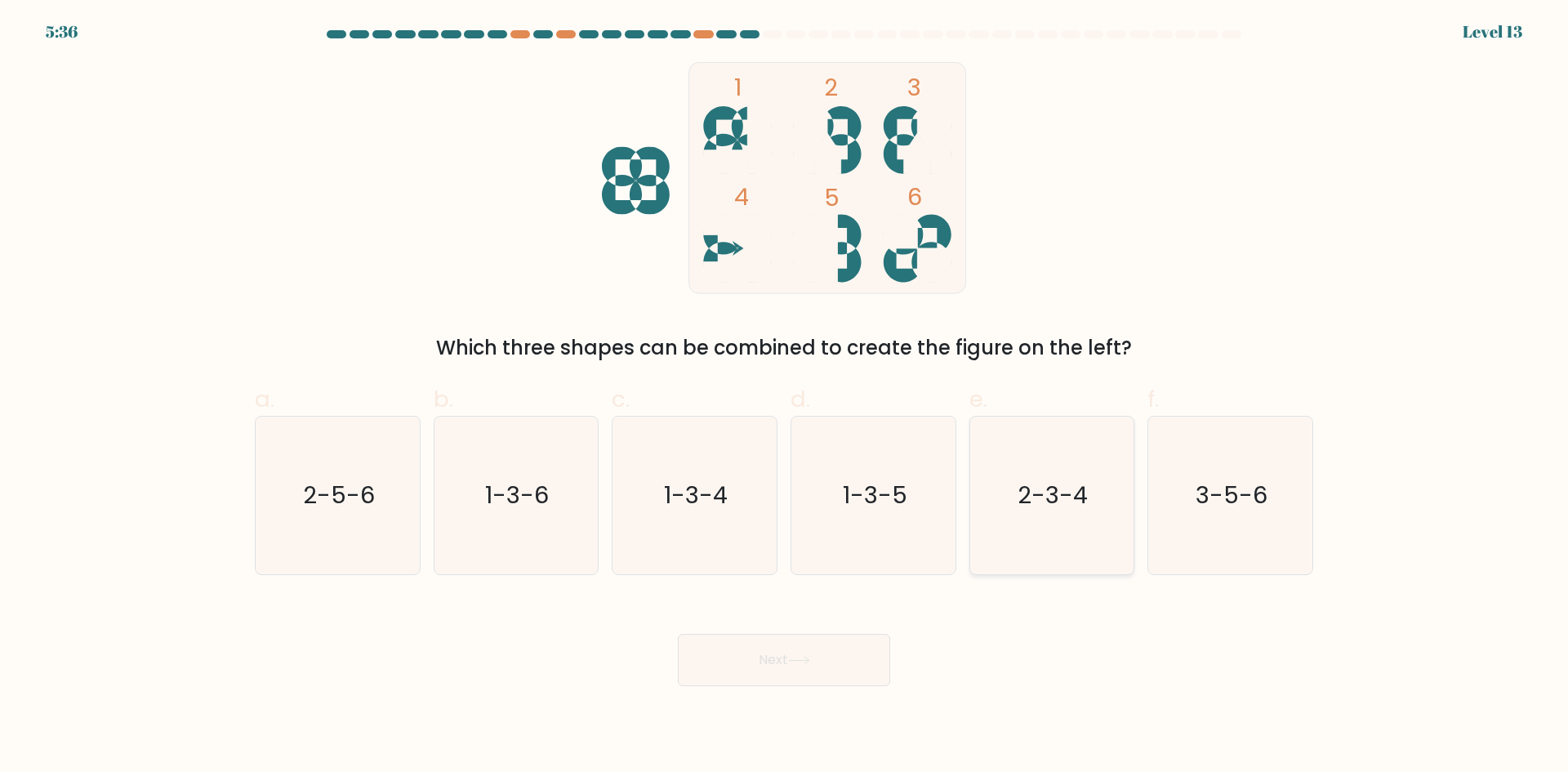
click at [1075, 524] on icon "2-3-4" at bounding box center [1052, 496] width 158 height 158
click at [785, 397] on input "e. 2-3-4" at bounding box center [784, 391] width 1 height 11
radio input "true"
click at [840, 645] on button "Next" at bounding box center [784, 659] width 213 height 52
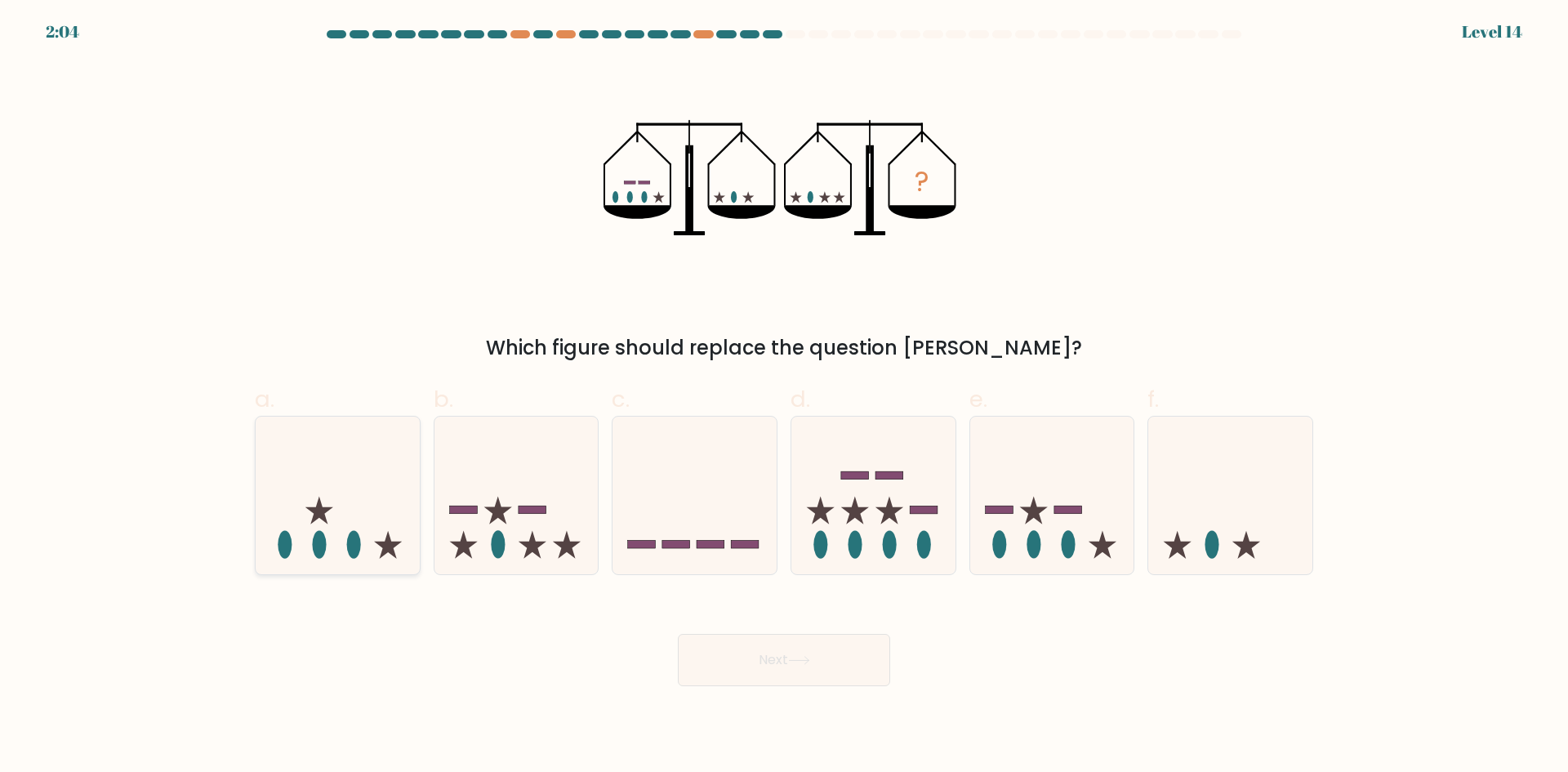
click at [390, 532] on icon at bounding box center [337, 494] width 164 height 135
click at [784, 397] on input "a." at bounding box center [784, 391] width 1 height 11
radio input "true"
click at [801, 635] on button "Next" at bounding box center [784, 659] width 213 height 52
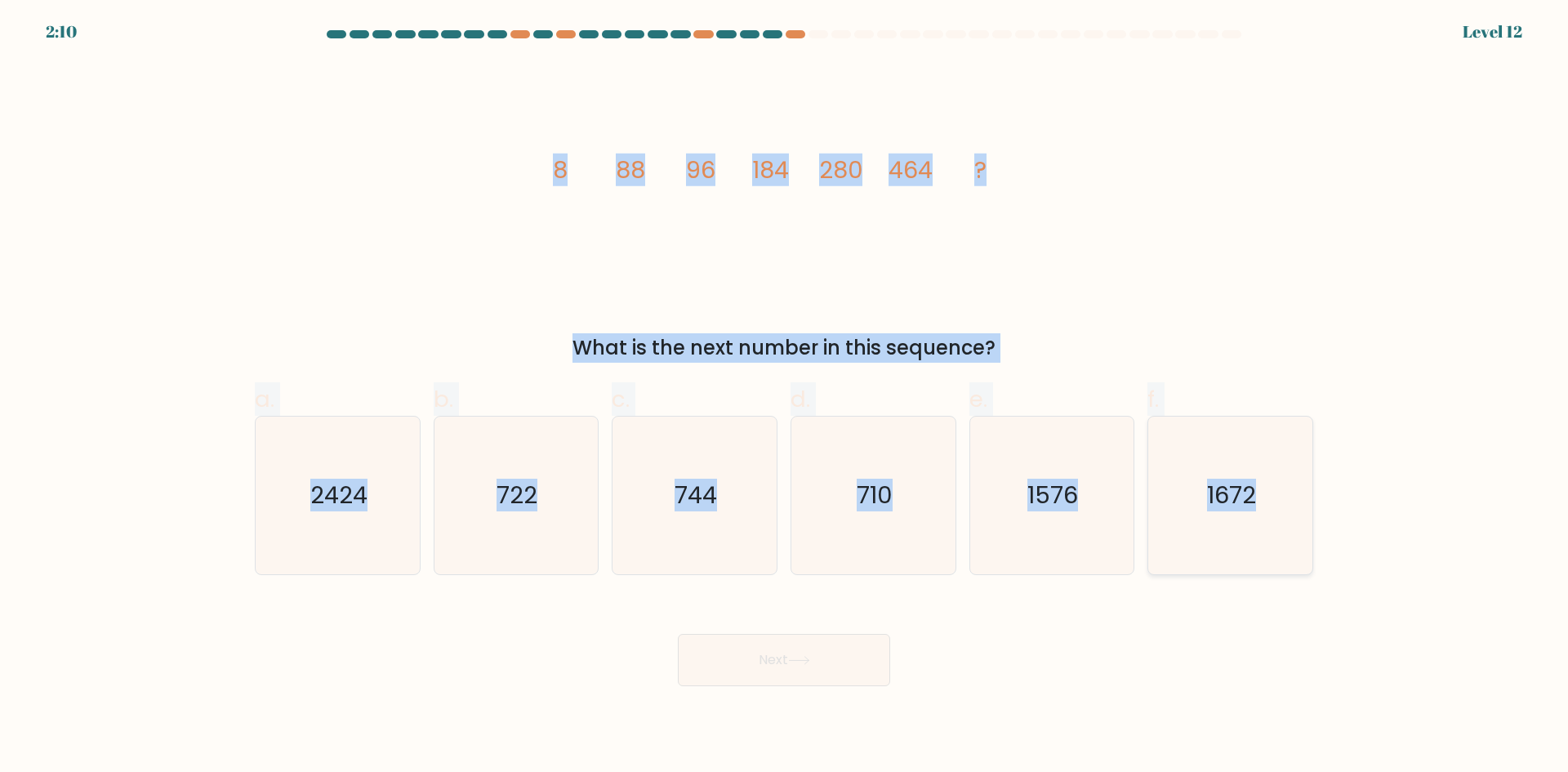
drag, startPoint x: 552, startPoint y: 174, endPoint x: 1279, endPoint y: 511, distance: 801.3
click at [1279, 511] on form at bounding box center [784, 358] width 1568 height 655
copy form "8 88 96 184 280 464 ? What is the next number in this sequence? a. 2424 b. 722 …"
click at [708, 499] on text "744" at bounding box center [697, 495] width 43 height 33
click at [784, 397] on input "c. 744" at bounding box center [784, 391] width 1 height 11
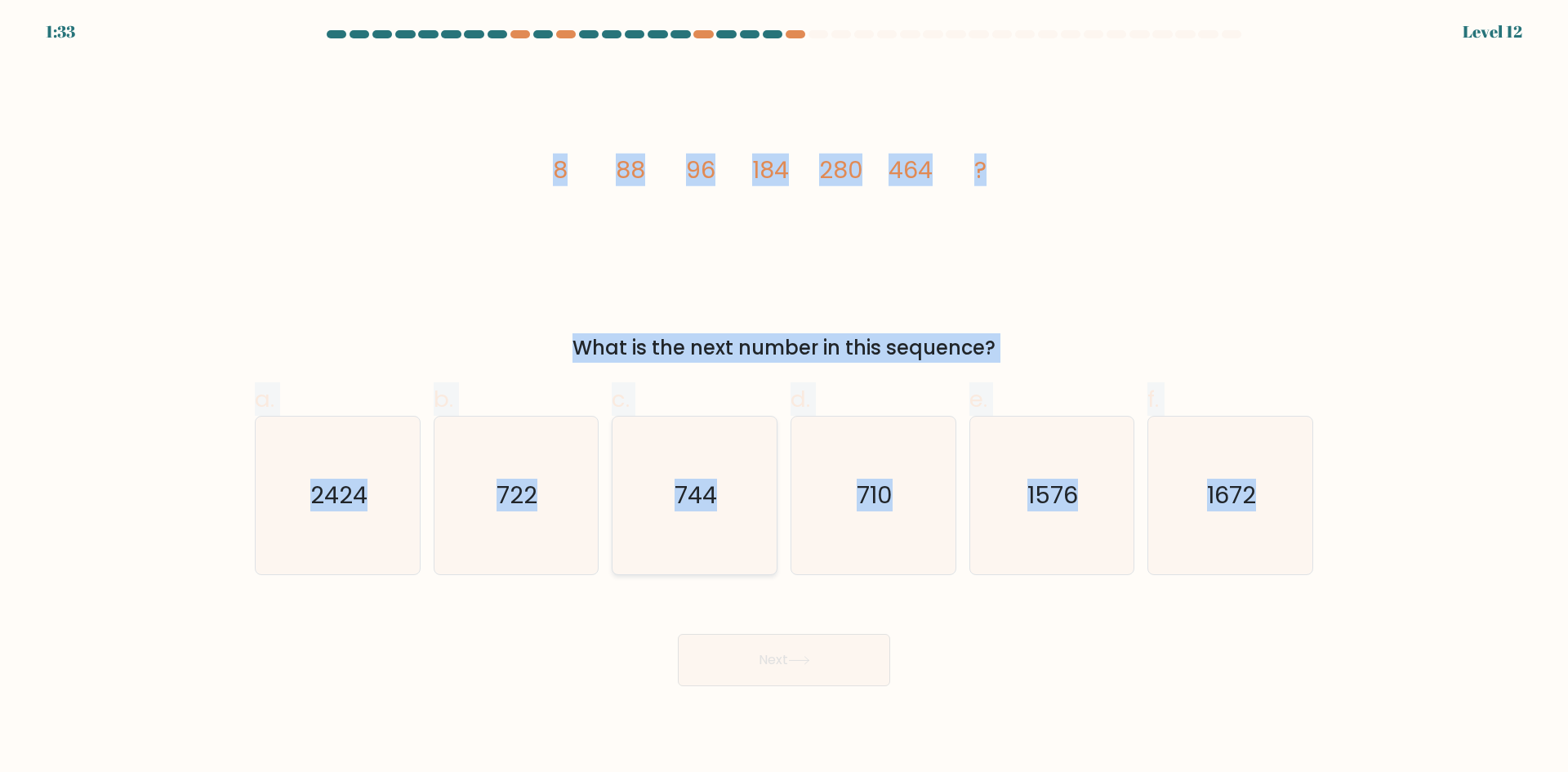
radio input "true"
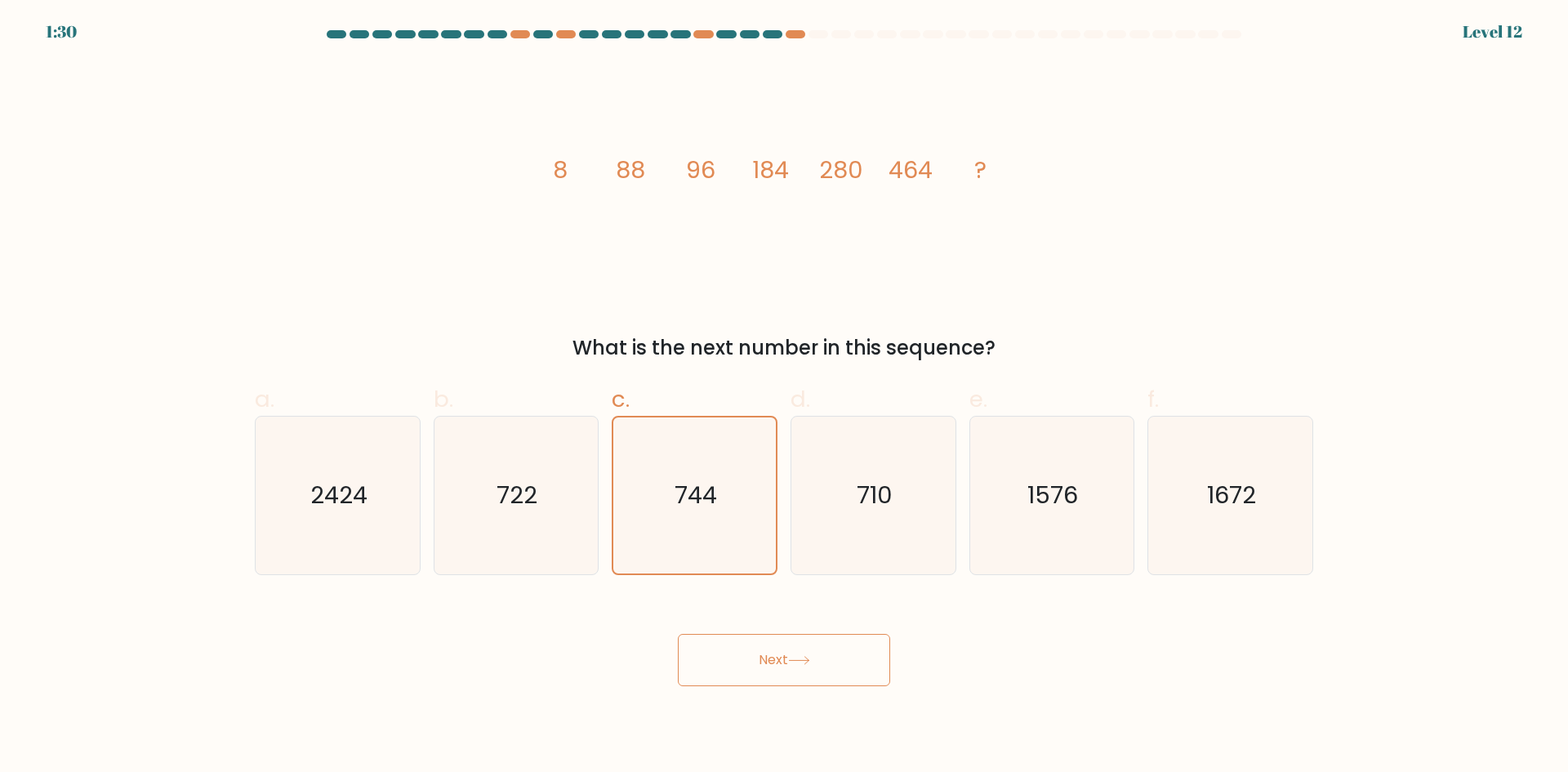
click at [813, 649] on button "Next" at bounding box center [784, 659] width 213 height 52
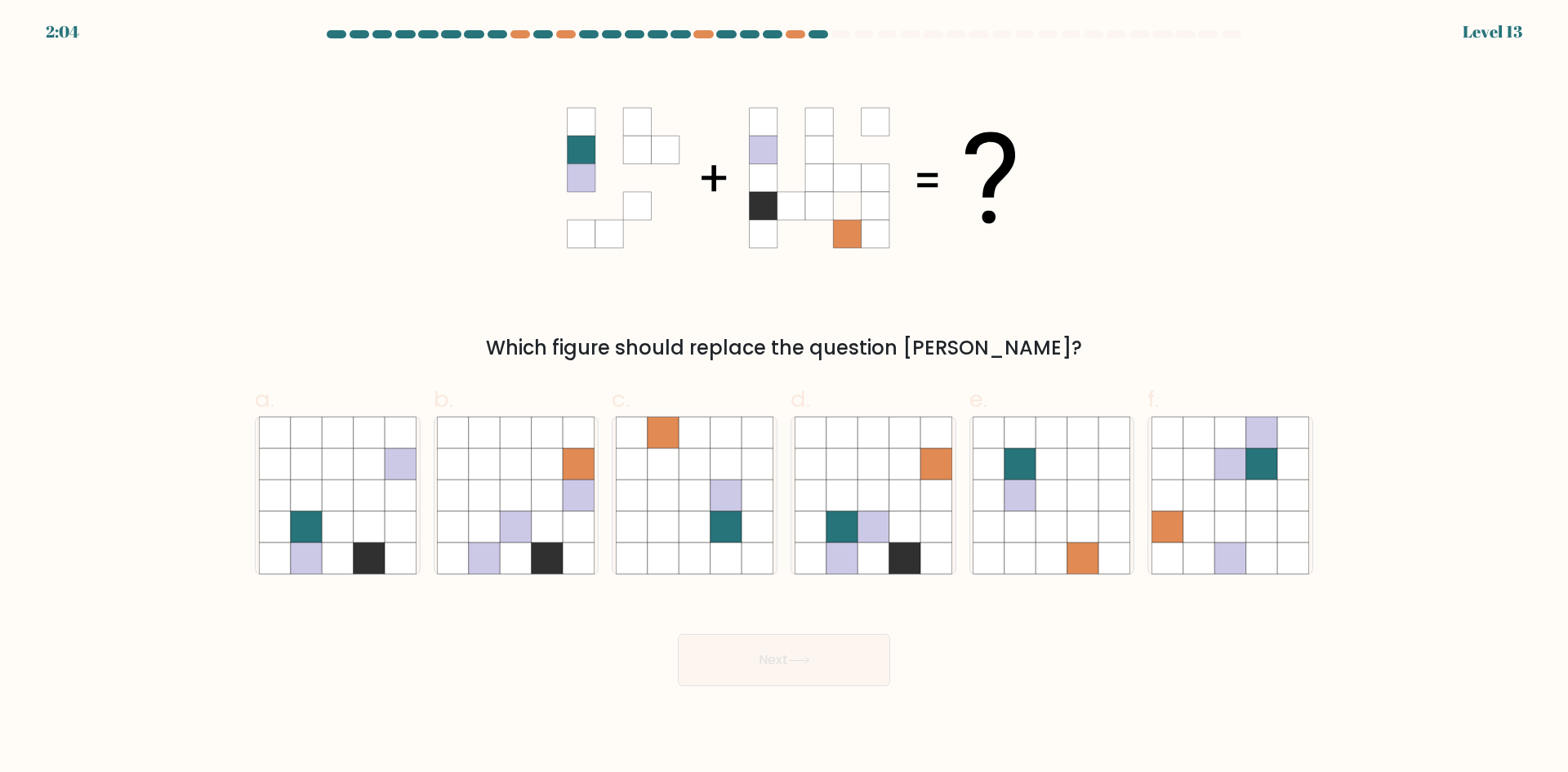
click at [913, 575] on form at bounding box center [784, 358] width 1568 height 655
click at [921, 541] on icon at bounding box center [935, 526] width 31 height 31
click at [785, 397] on input "d." at bounding box center [784, 391] width 1 height 11
radio input "true"
click at [850, 655] on button "Next" at bounding box center [784, 659] width 213 height 52
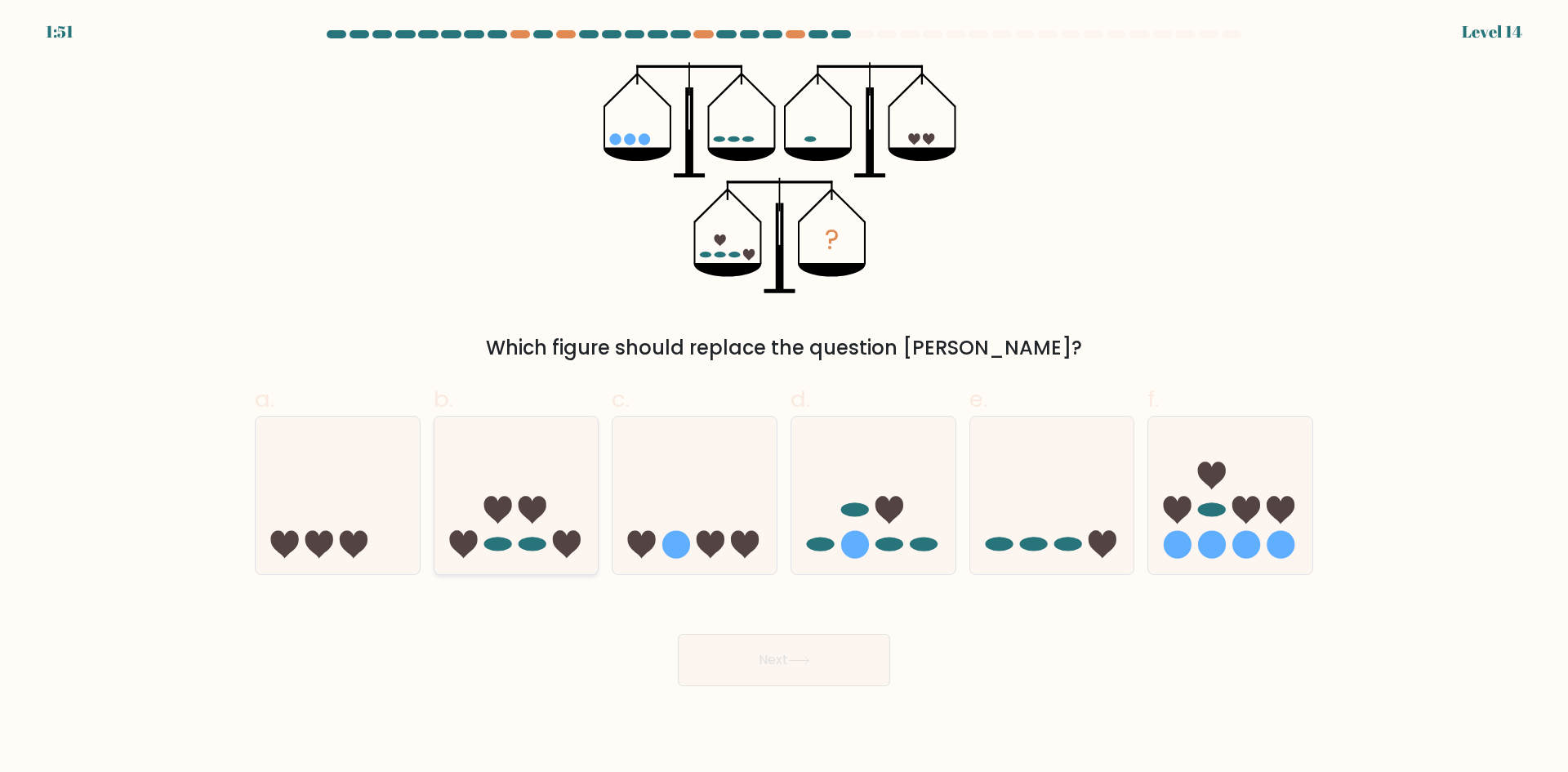
click at [521, 532] on icon at bounding box center [516, 494] width 164 height 135
click at [784, 397] on input "b." at bounding box center [784, 391] width 1 height 11
radio input "true"
click at [789, 680] on button "Next" at bounding box center [784, 659] width 213 height 52
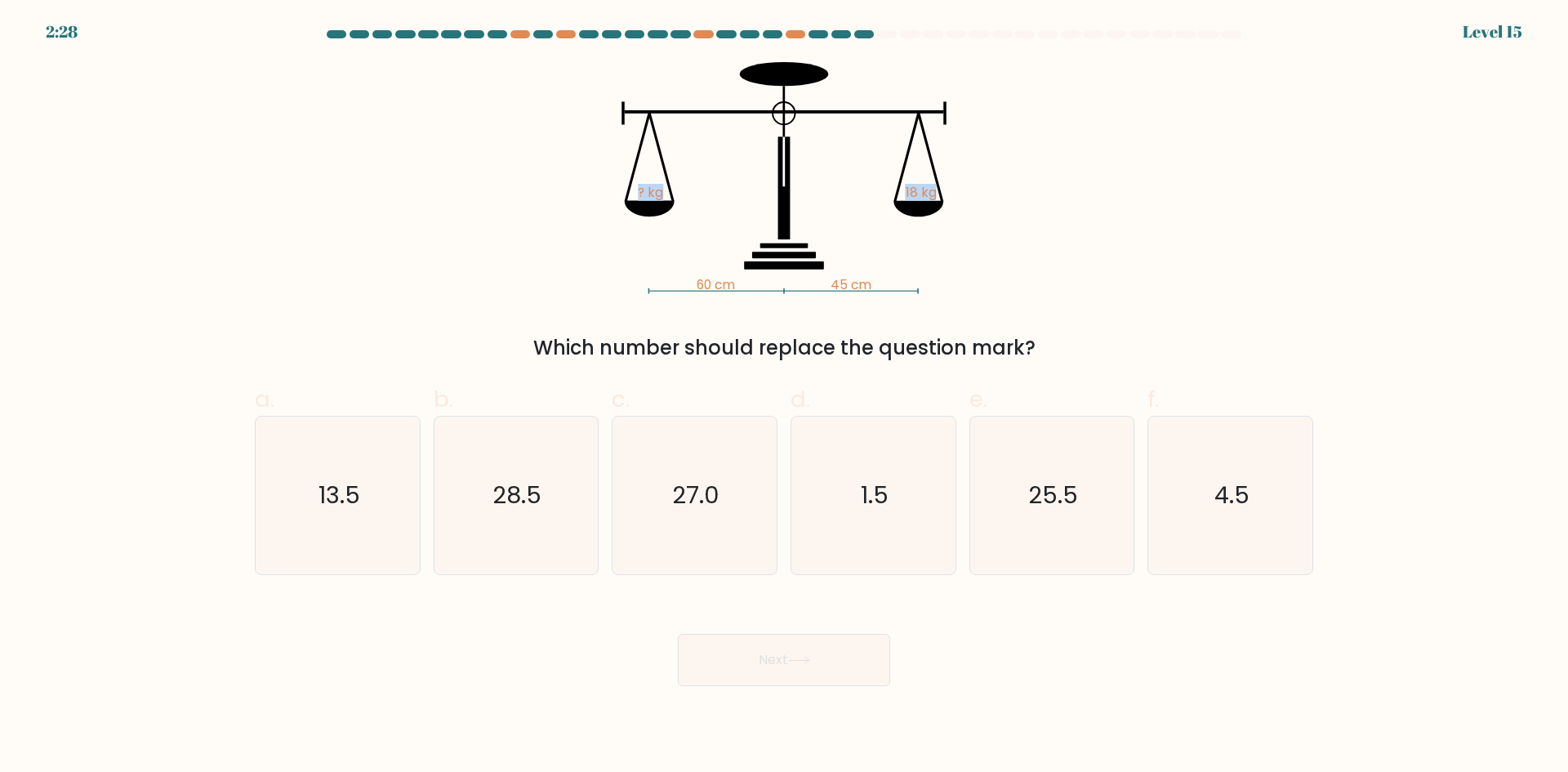
drag, startPoint x: 581, startPoint y: 123, endPoint x: 952, endPoint y: 160, distance: 372.8
click at [952, 160] on icon "60 cm 45 cm ? kg 18 kg" at bounding box center [783, 178] width 490 height 232
click at [524, 108] on div "60 cm 45 cm ? kg 18 kg Which number should replace the question mark?" at bounding box center [784, 213] width 1078 height 301
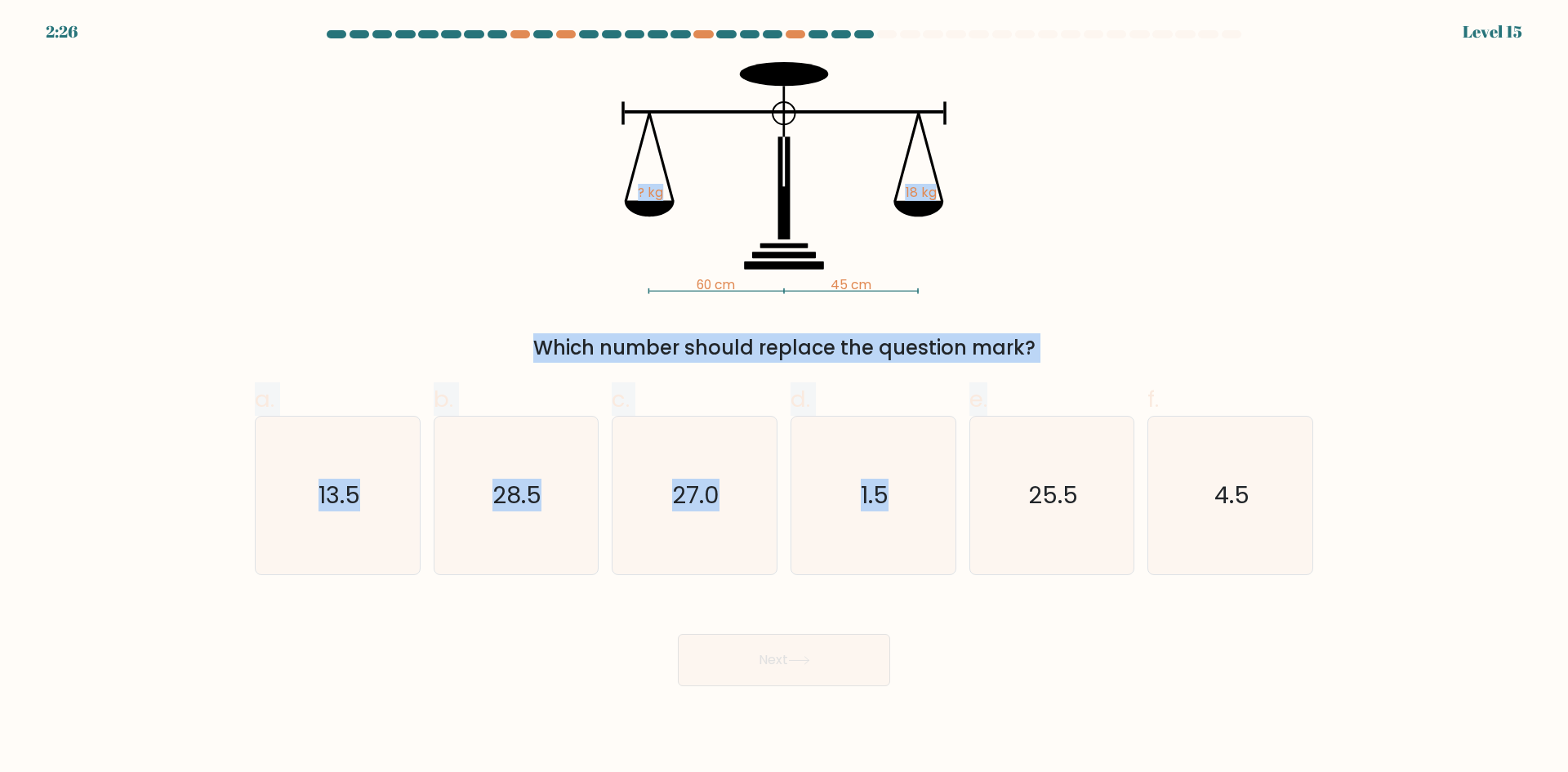
drag, startPoint x: 518, startPoint y: 111, endPoint x: 1063, endPoint y: 404, distance: 618.8
click at [1070, 404] on form at bounding box center [784, 358] width 1568 height 655
click at [358, 104] on div "60 cm 45 cm ? kg 18 kg Which number should replace the question mark?" at bounding box center [784, 213] width 1078 height 301
click at [1299, 233] on div "60 cm 45 cm ? kg 18 kg Which number should replace the question mark?" at bounding box center [784, 213] width 1078 height 301
copy form "? kg 18 kg Which number should replace the question mark? a. 13.5 b. 28.5 c. 27…"
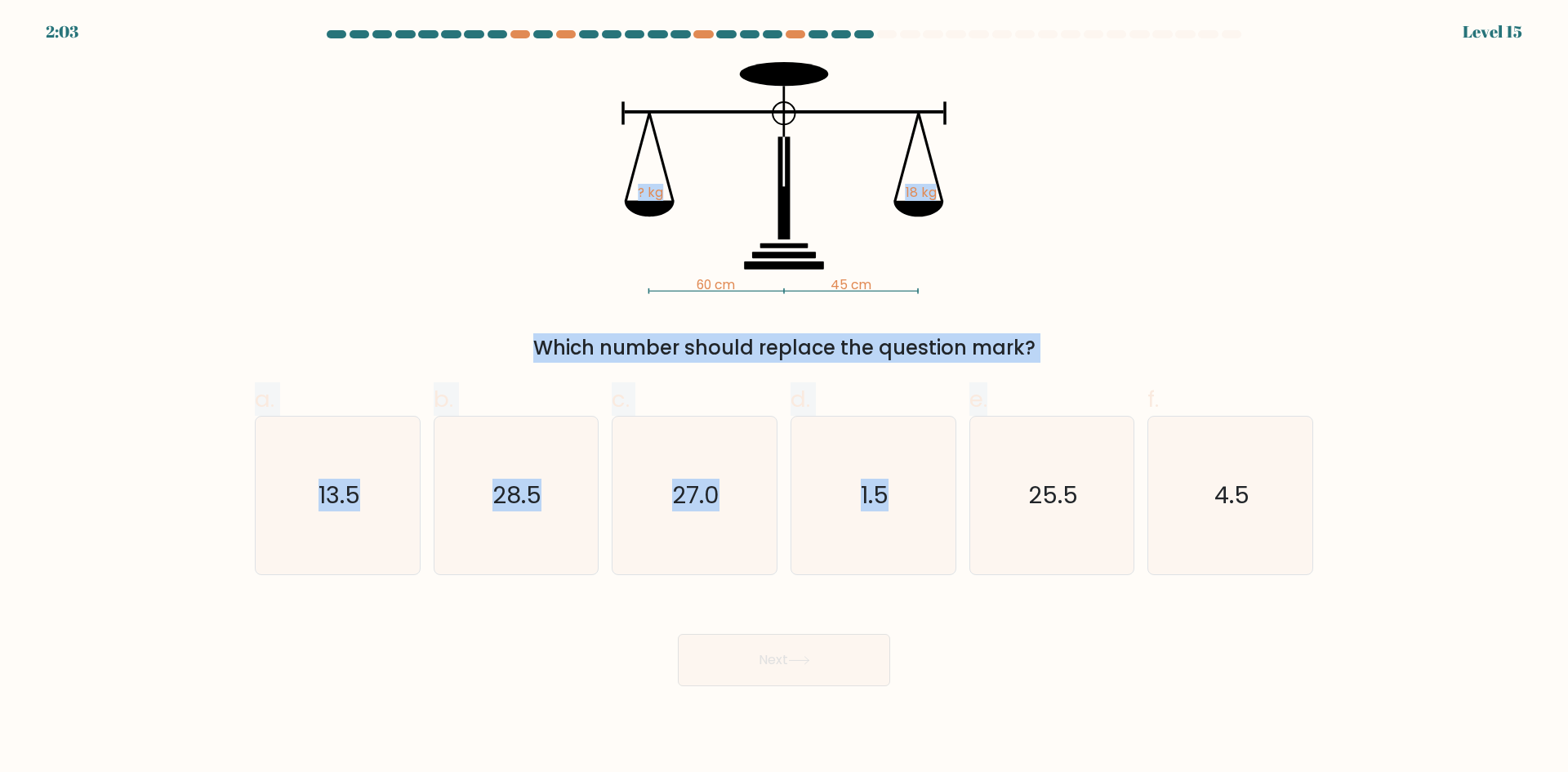
click at [371, 250] on div "60 cm 45 cm ? kg 18 kg Which number should replace the question mark?" at bounding box center [784, 213] width 1078 height 301
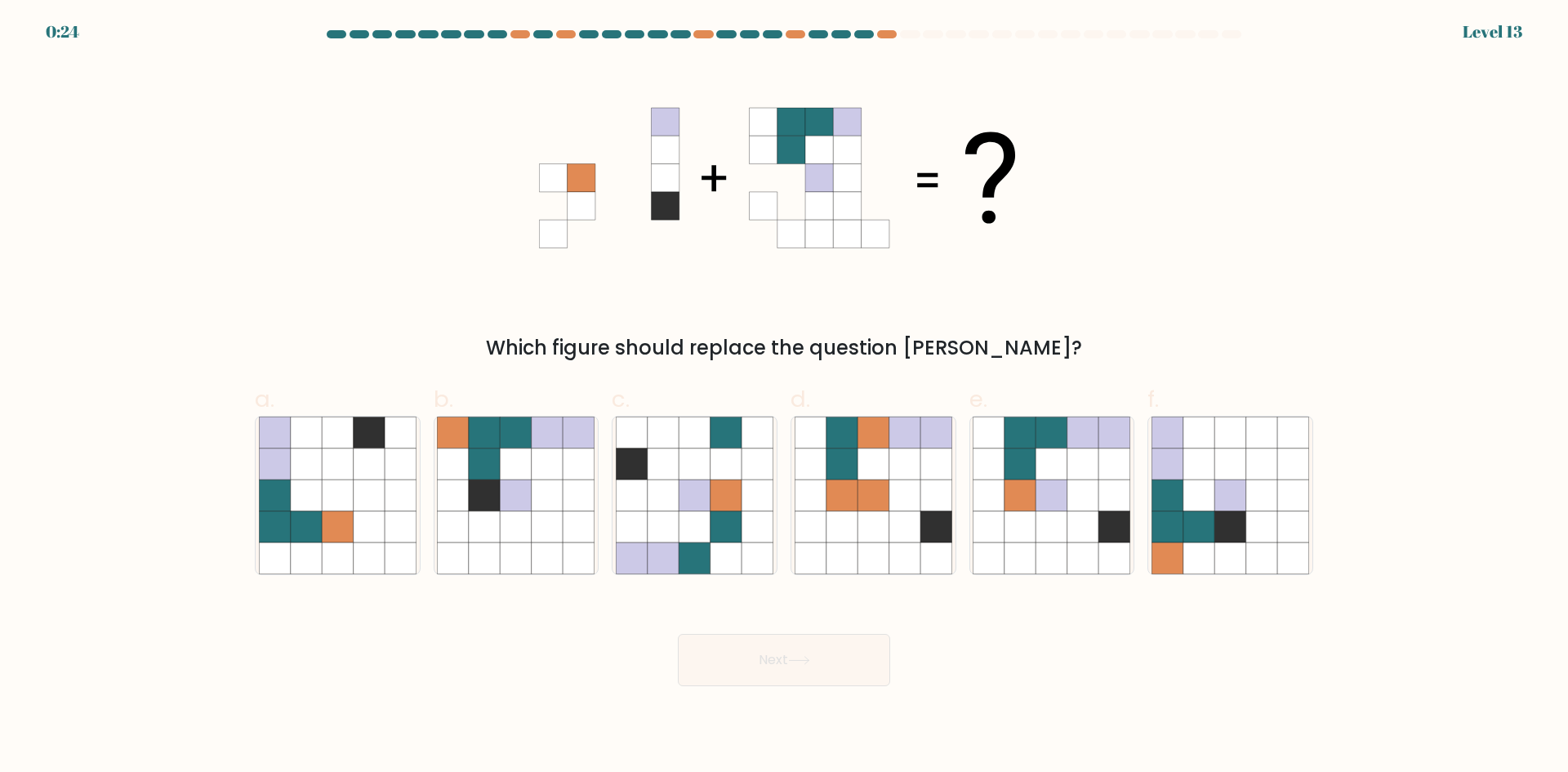
drag, startPoint x: 550, startPoint y: 523, endPoint x: 762, endPoint y: 615, distance: 231.1
click at [549, 521] on icon at bounding box center [547, 526] width 31 height 31
click at [784, 397] on input "b." at bounding box center [784, 391] width 1 height 11
radio input "true"
click at [790, 654] on button "Next" at bounding box center [784, 659] width 213 height 52
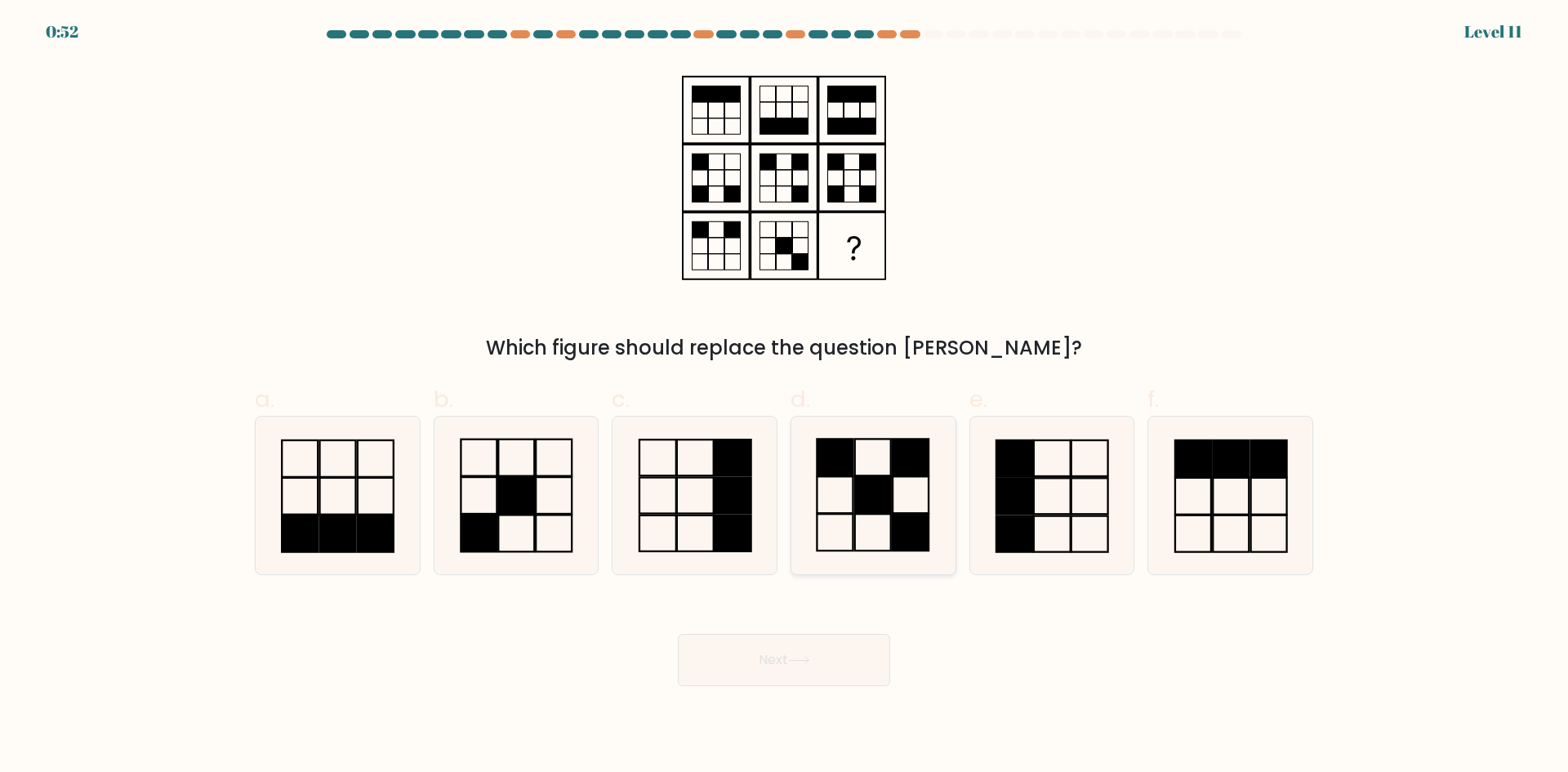
click at [897, 514] on rect at bounding box center [910, 532] width 36 height 37
click at [785, 397] on input "d." at bounding box center [784, 391] width 1 height 11
radio input "true"
click at [818, 675] on button "Next" at bounding box center [784, 659] width 213 height 52
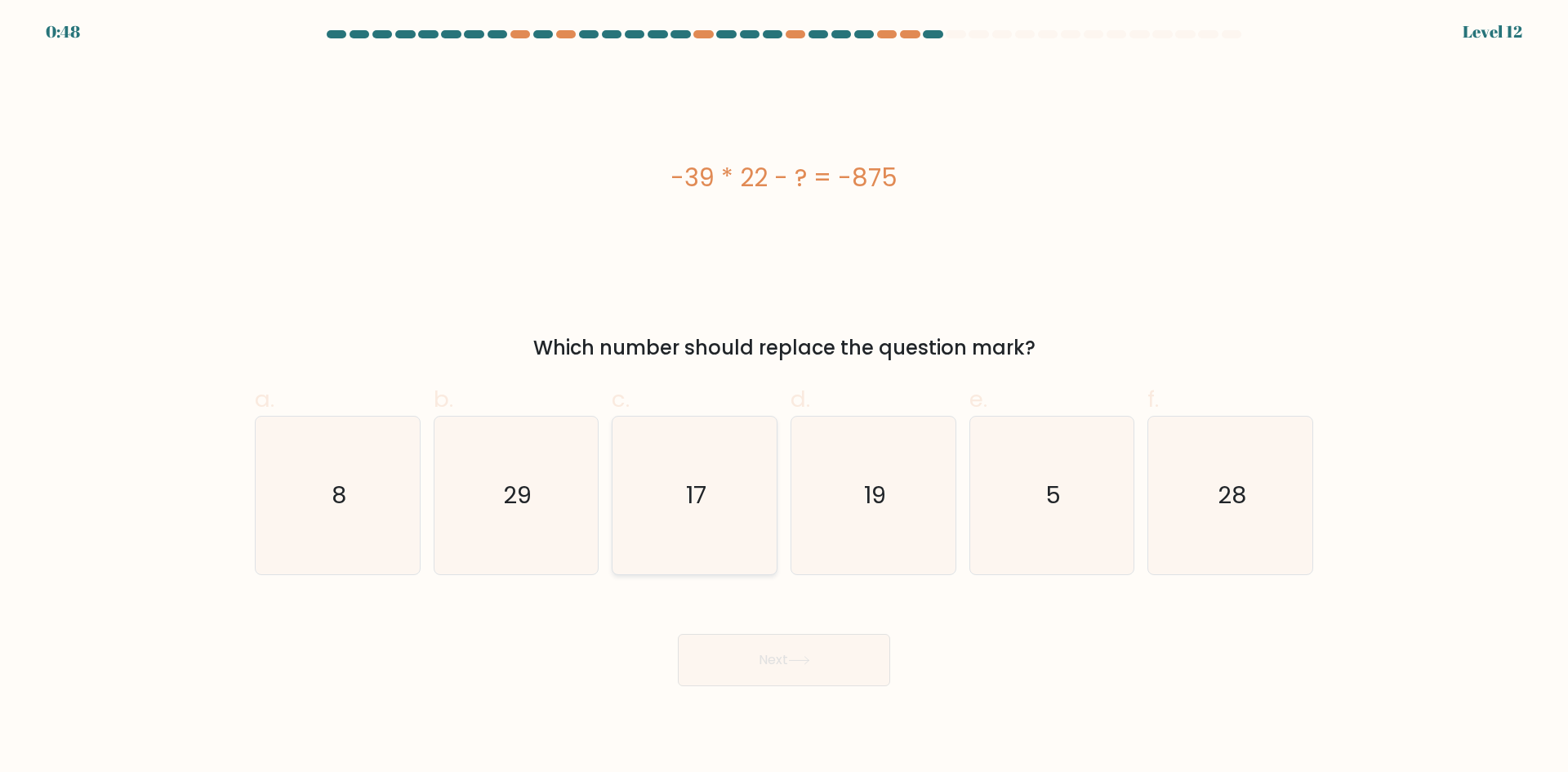
drag, startPoint x: 730, startPoint y: 484, endPoint x: 790, endPoint y: 722, distance: 245.4
click at [729, 484] on icon "17" at bounding box center [695, 496] width 158 height 158
click at [784, 397] on input "c. 17" at bounding box center [784, 391] width 1 height 11
radio input "true"
click at [802, 657] on icon at bounding box center [799, 659] width 22 height 9
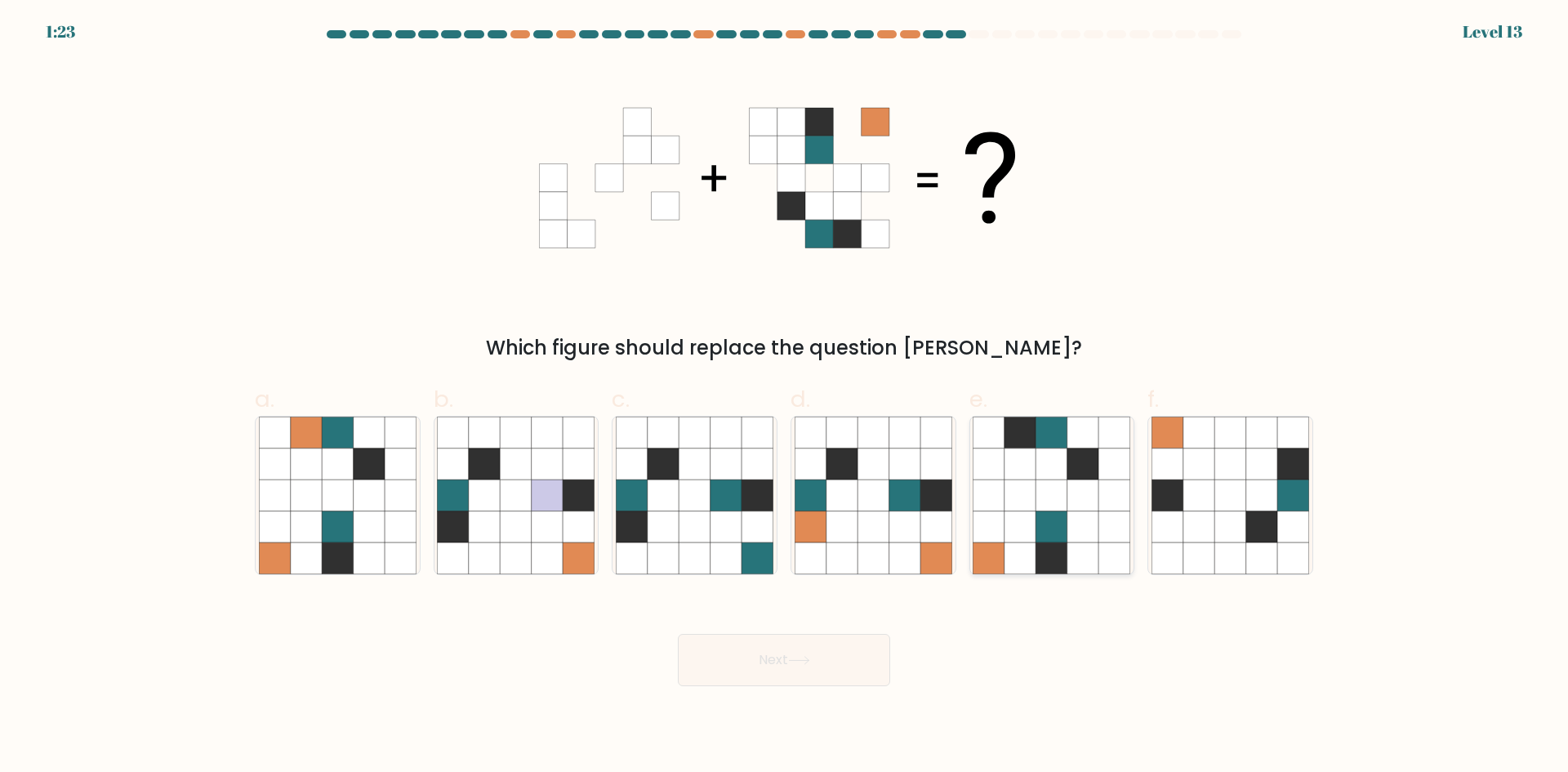
click at [1020, 487] on icon at bounding box center [1020, 495] width 31 height 31
click at [785, 397] on input "e." at bounding box center [784, 391] width 1 height 11
radio input "true"
click at [852, 676] on button "Next" at bounding box center [784, 659] width 213 height 52
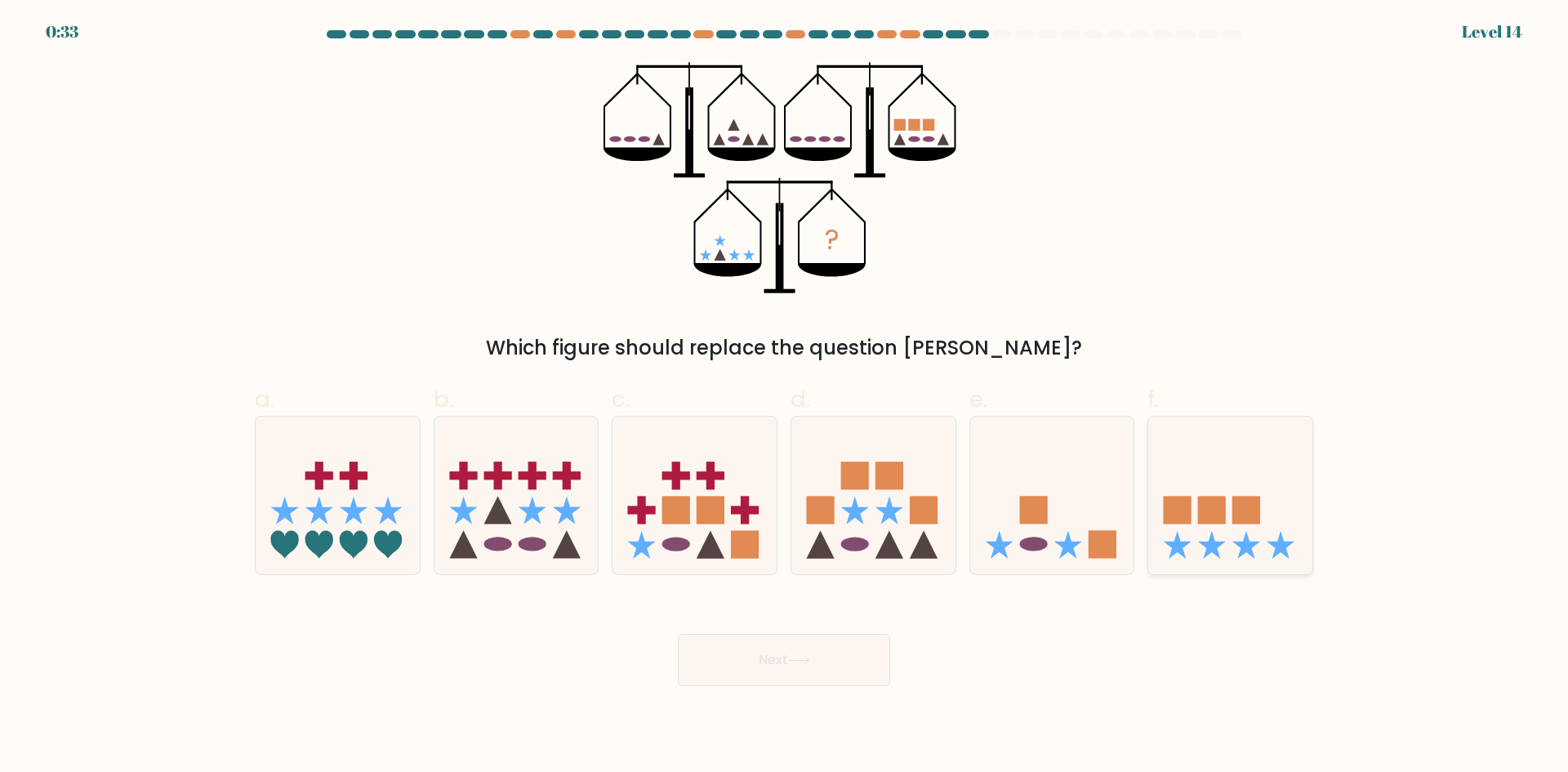
drag, startPoint x: 1210, startPoint y: 536, endPoint x: 1222, endPoint y: 536, distance: 12.0
click at [1215, 536] on icon at bounding box center [1230, 494] width 164 height 135
click at [785, 397] on input "f." at bounding box center [784, 391] width 1 height 11
radio input "true"
click at [1055, 538] on icon at bounding box center [1052, 494] width 164 height 135
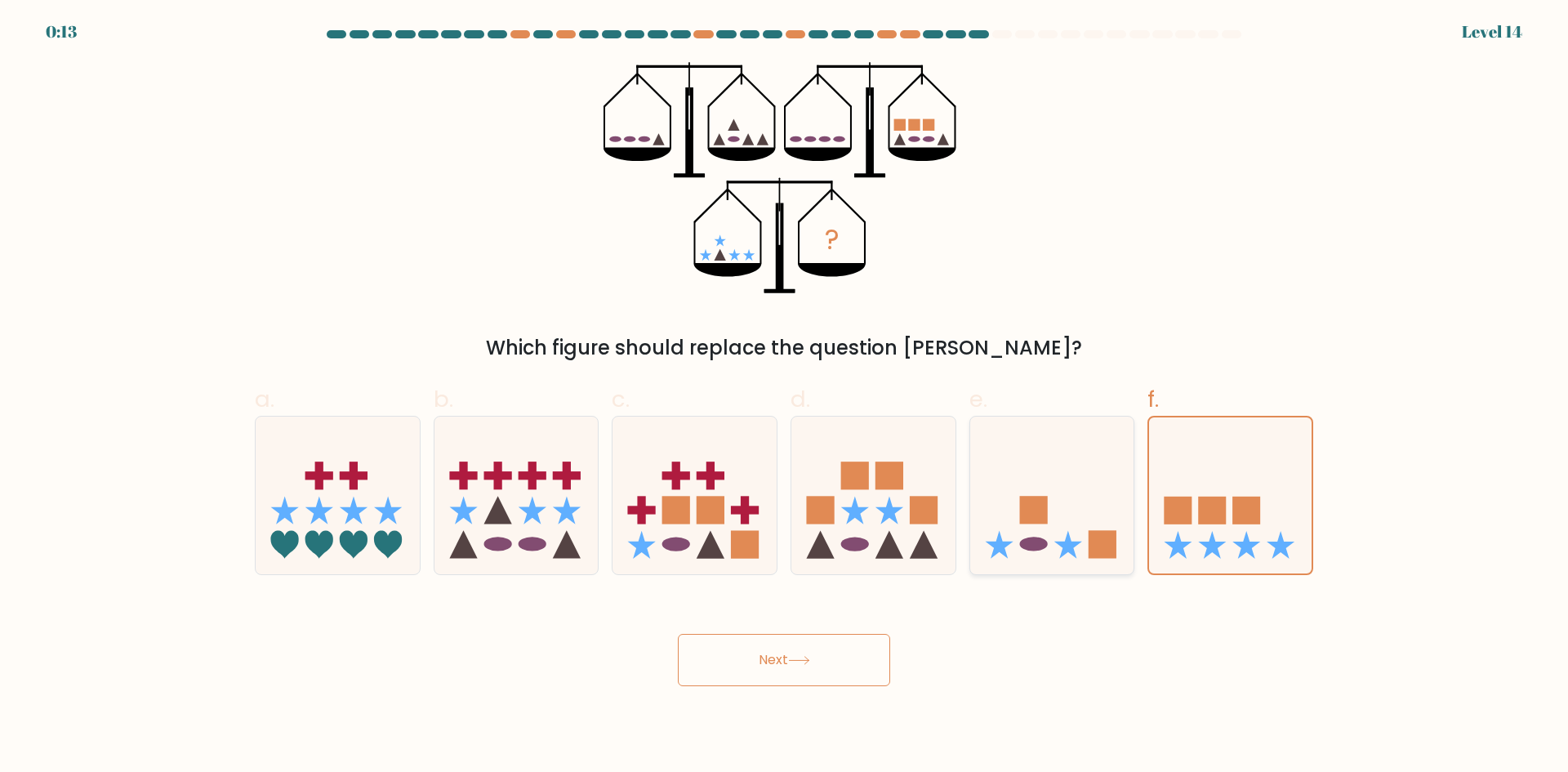
click at [785, 397] on input "e." at bounding box center [784, 391] width 1 height 11
radio input "true"
drag, startPoint x: 797, startPoint y: 660, endPoint x: 786, endPoint y: 671, distance: 15.6
click at [795, 662] on icon at bounding box center [799, 659] width 22 height 9
